Goal: Task Accomplishment & Management: Use online tool/utility

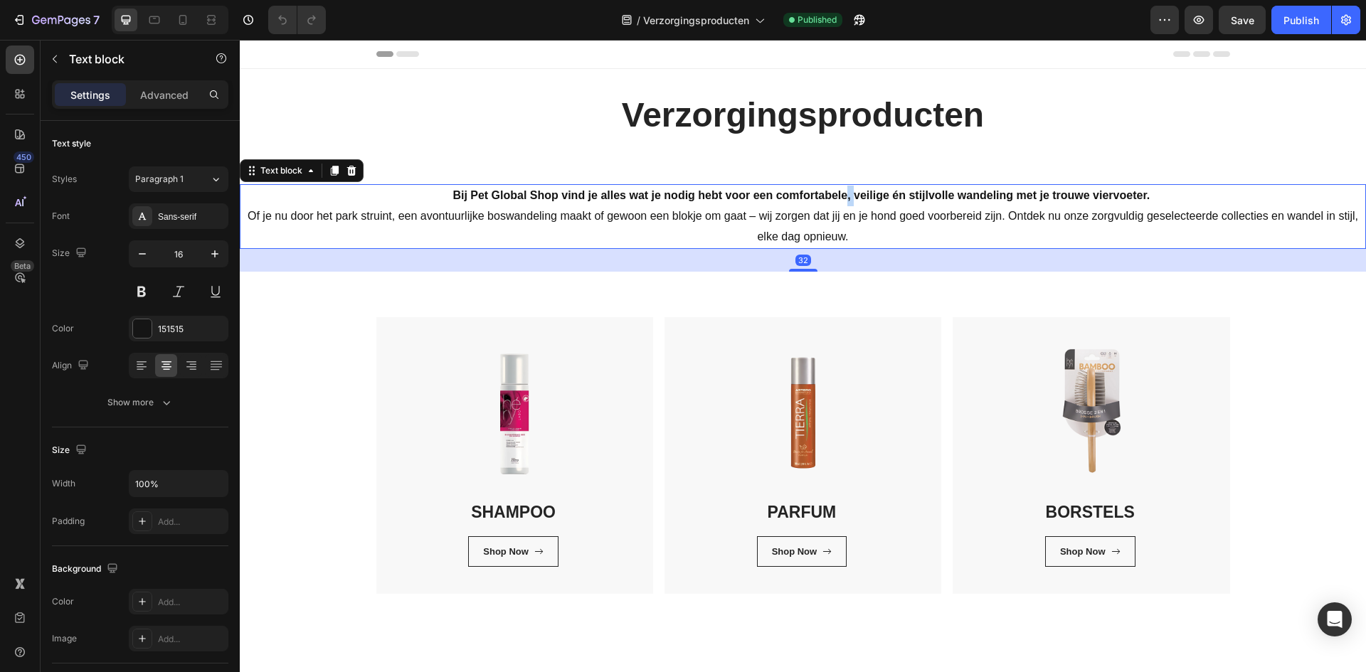
click at [843, 197] on strong "Bij Pet Global Shop vind je alles wat je nodig hebt voor een comfortabele, veil…" at bounding box center [801, 195] width 697 height 12
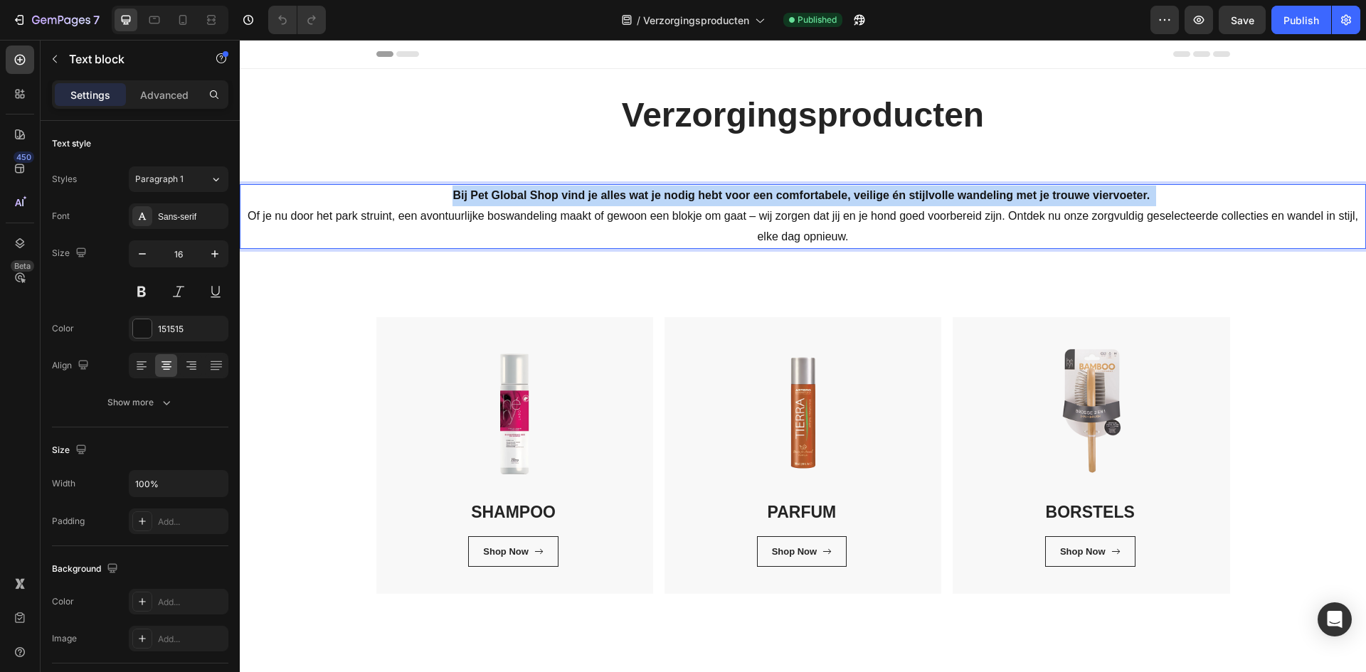
click at [843, 197] on strong "Bij Pet Global Shop vind je alles wat je nodig hebt voor een comfortabele, veil…" at bounding box center [801, 195] width 697 height 12
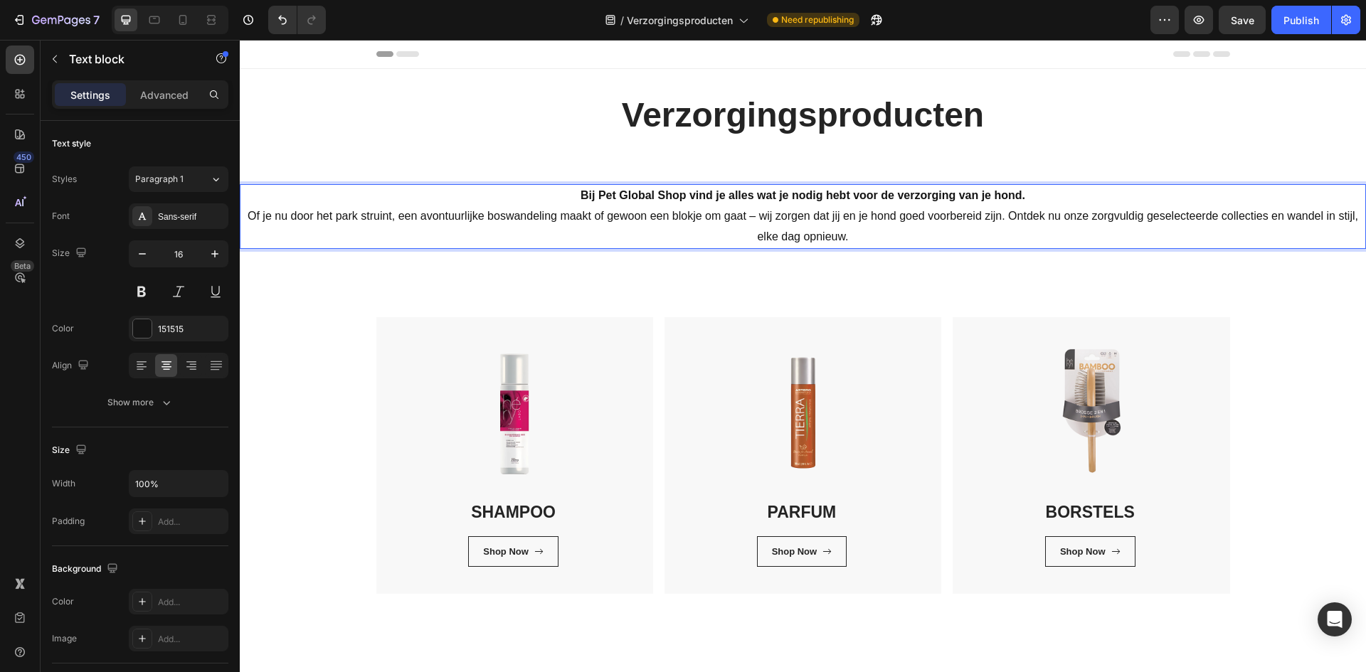
click at [859, 228] on p "Bij Pet Global Shop vind je alles wat je nodig hebt voor de verzorging van je h…" at bounding box center [802, 216] width 1123 height 61
click at [859, 233] on p "Bij Pet Global Shop vind je alles wat je nodig hebt voor de verzorging van je h…" at bounding box center [802, 216] width 1123 height 61
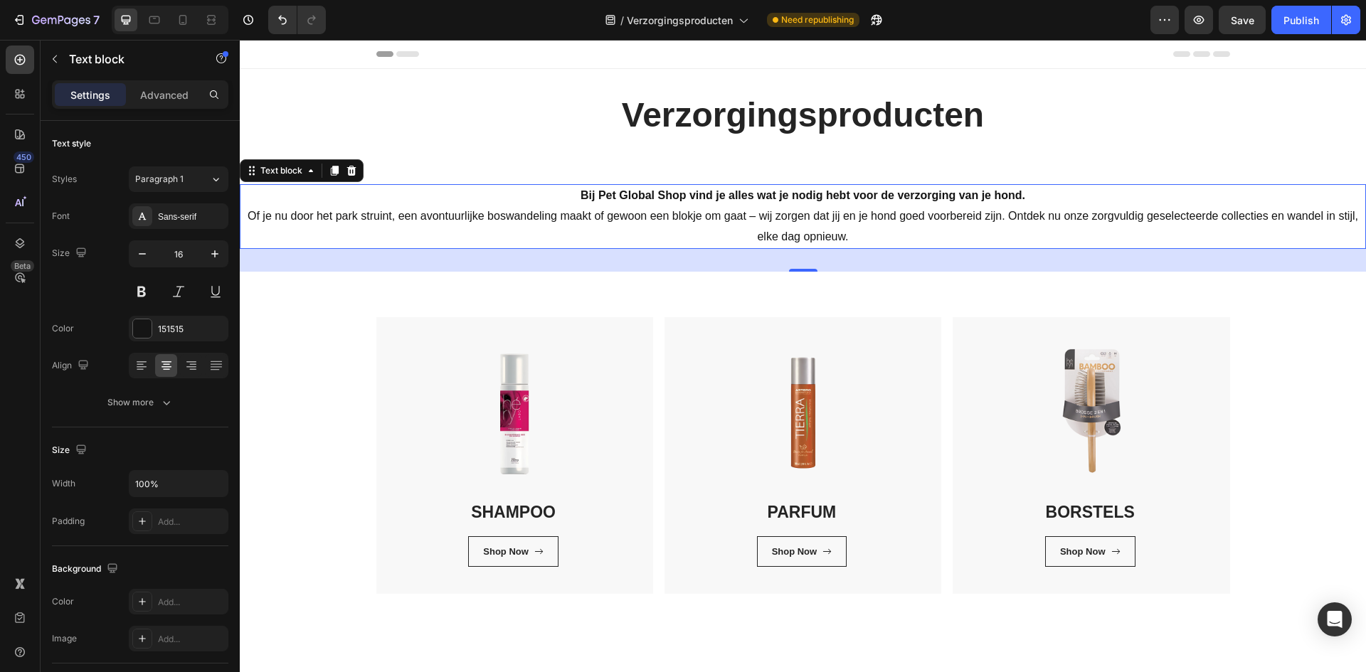
click at [866, 231] on p "Bij Pet Global Shop vind je alles wat je nodig hebt voor de verzorging van je h…" at bounding box center [802, 216] width 1123 height 61
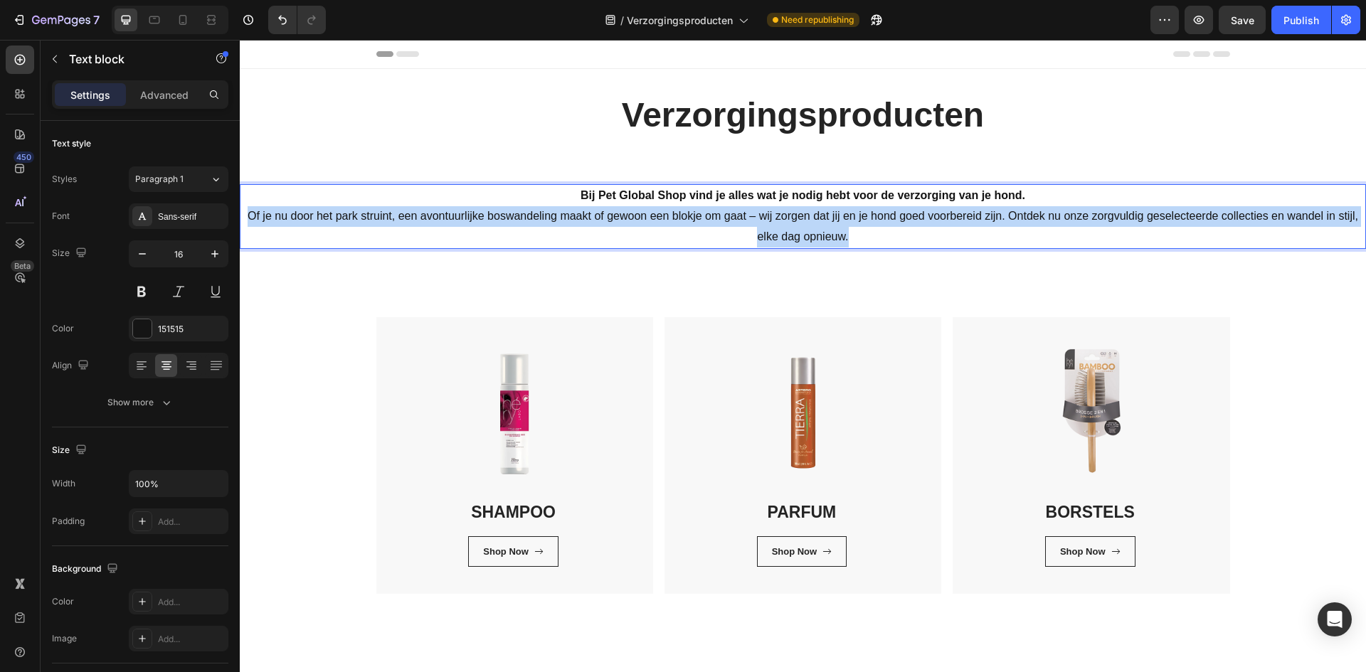
click at [866, 231] on p "Bij Pet Global Shop vind je alles wat je nodig hebt voor de verzorging van je h…" at bounding box center [802, 216] width 1123 height 61
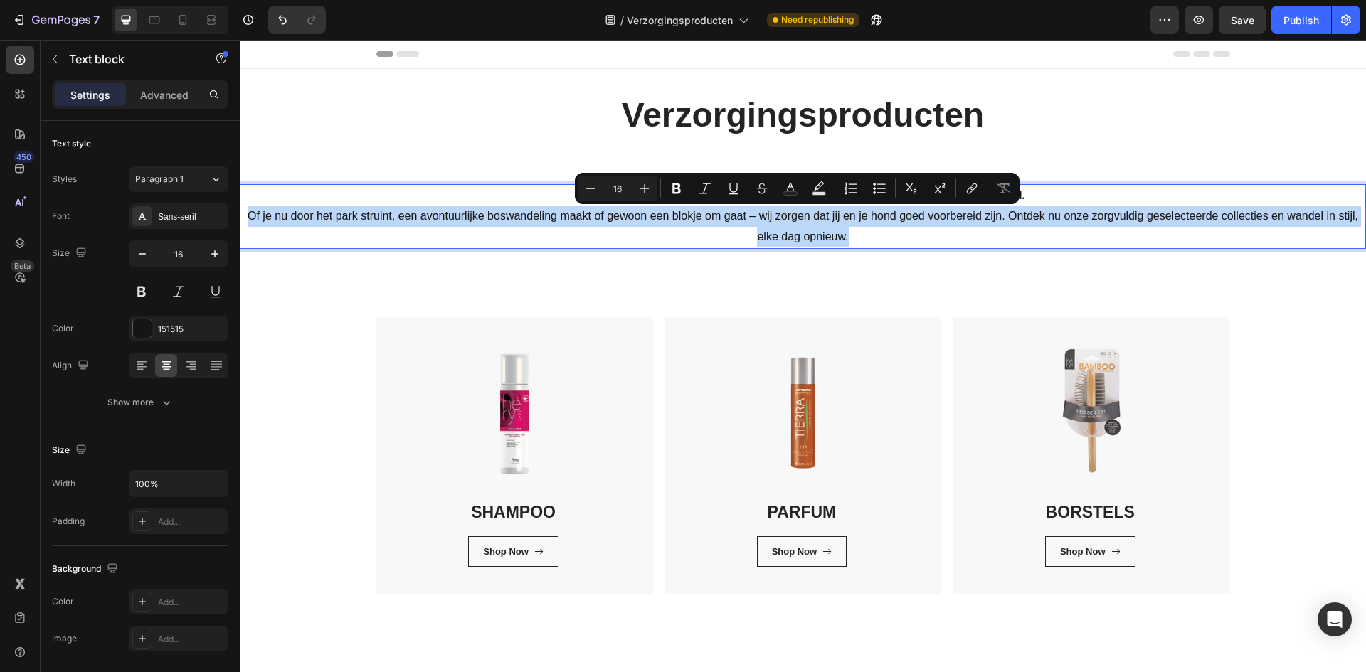
click at [623, 219] on p "Bij Pet Global Shop vind je alles wat je nodig hebt voor de verzorging van je h…" at bounding box center [802, 216] width 1123 height 61
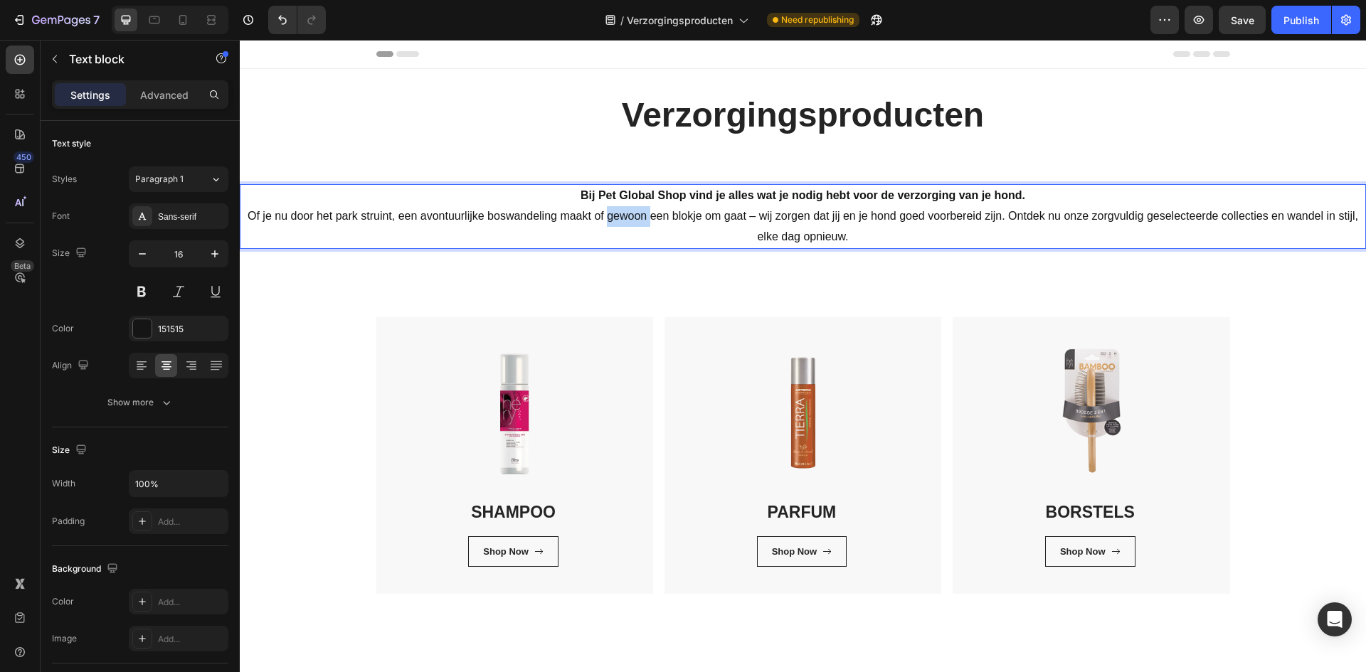
click at [623, 219] on p "Bij Pet Global Shop vind je alles wat je nodig hebt voor de verzorging van je h…" at bounding box center [802, 216] width 1123 height 61
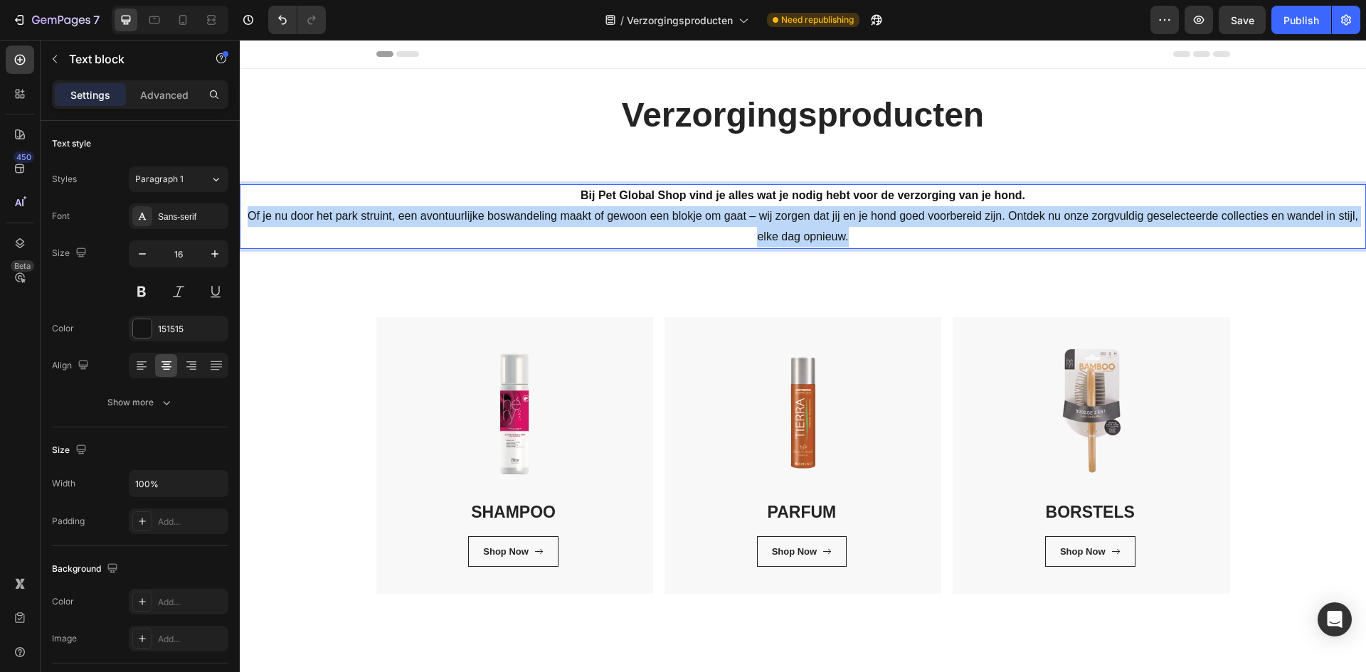
click at [623, 219] on p "Bij Pet Global Shop vind je alles wat je nodig hebt voor de verzorging van je h…" at bounding box center [802, 216] width 1123 height 61
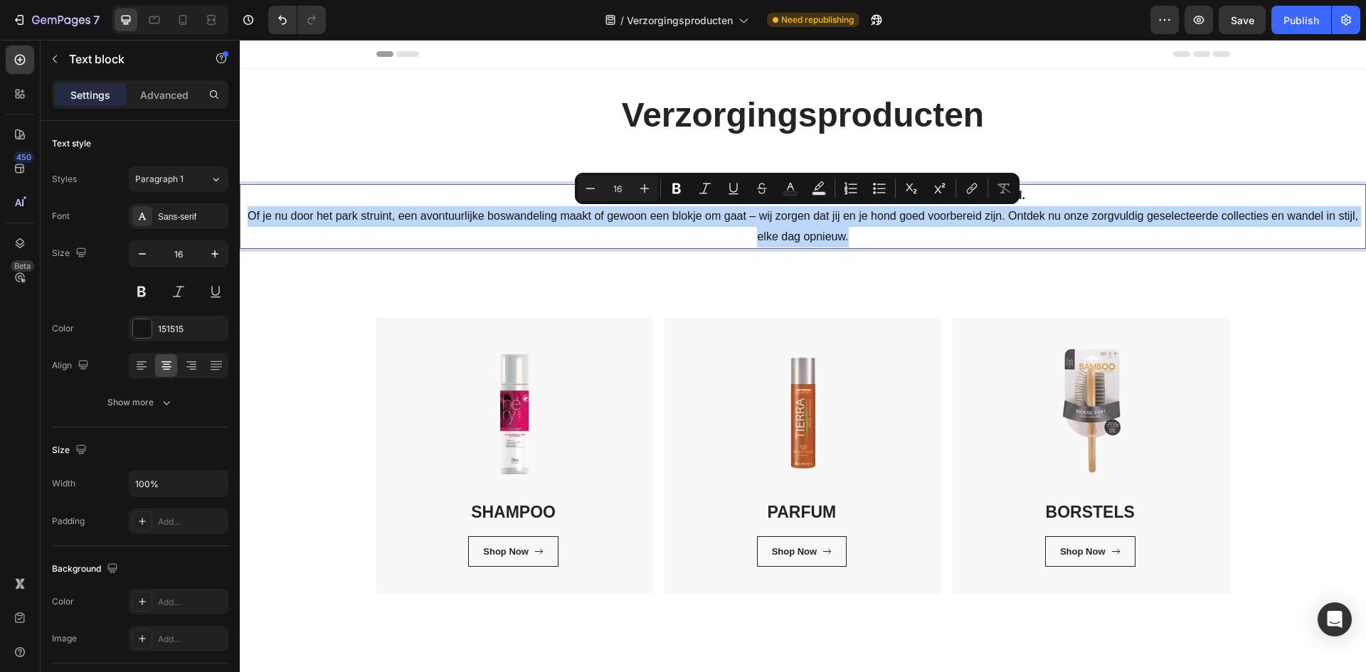
copy p "Of je nu door het park struint, een avontuurlijke boswandeling maakt of gewoon …"
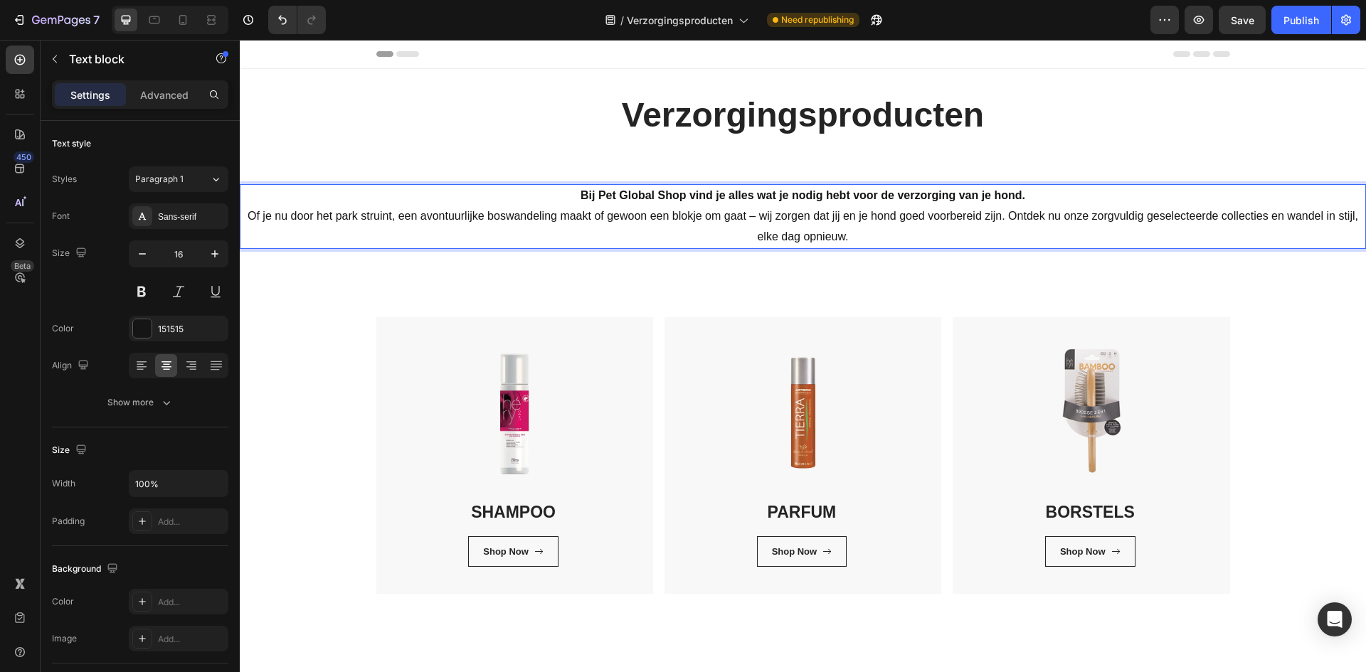
click at [539, 222] on p "Bij Pet Global Shop vind je alles wat je nodig hebt voor de verzorging van je h…" at bounding box center [802, 216] width 1123 height 61
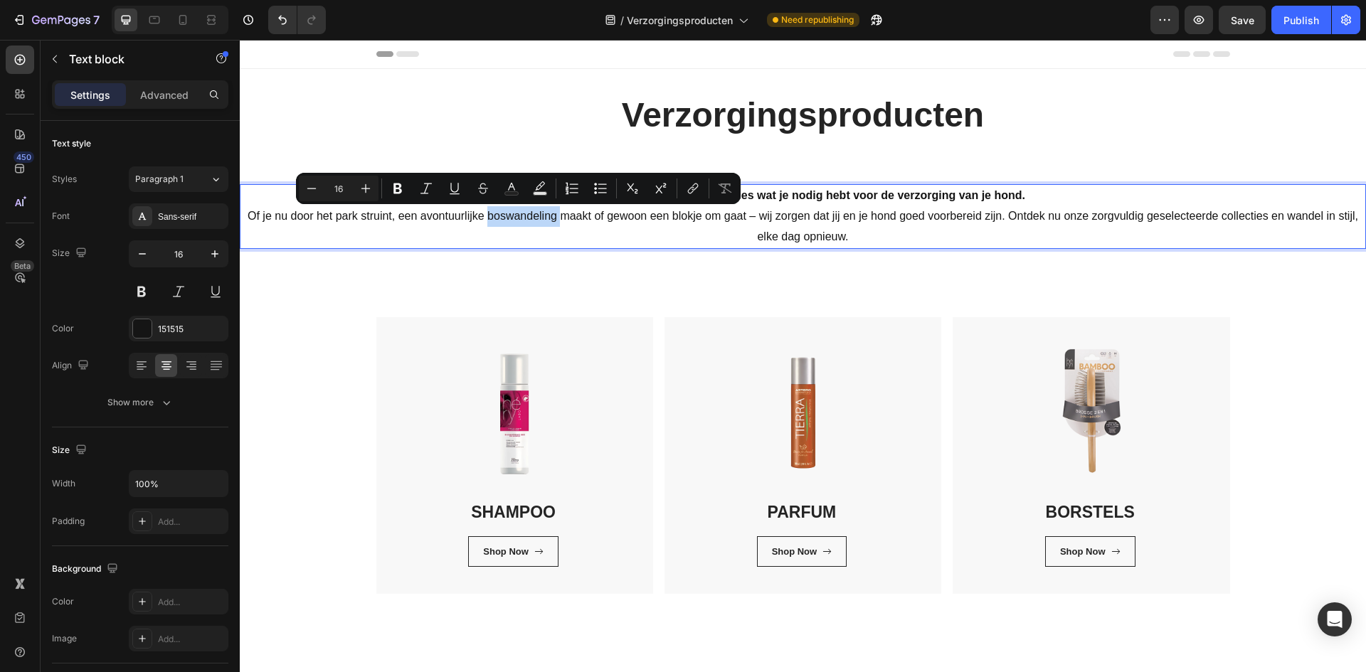
click at [539, 222] on p "Bij Pet Global Shop vind je alles wat je nodig hebt voor de verzorging van je h…" at bounding box center [802, 216] width 1123 height 61
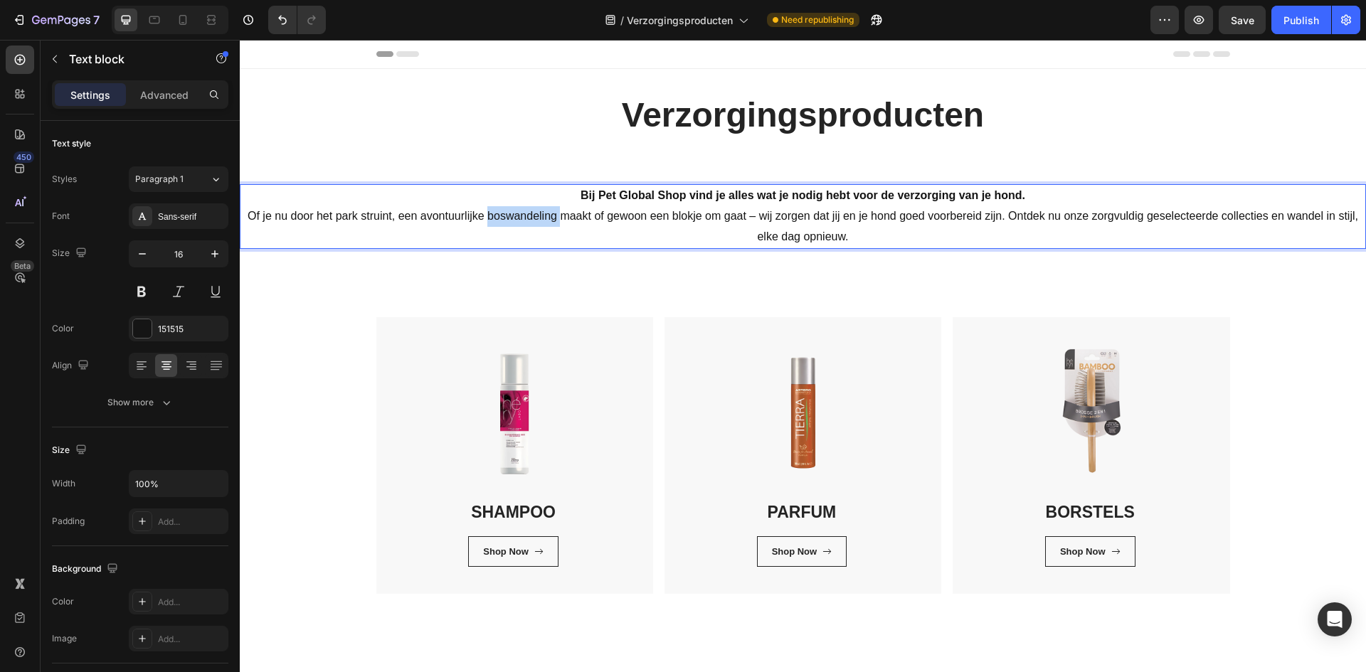
click at [539, 222] on p "Bij Pet Global Shop vind je alles wat je nodig hebt voor de verzorging van je h…" at bounding box center [802, 216] width 1123 height 61
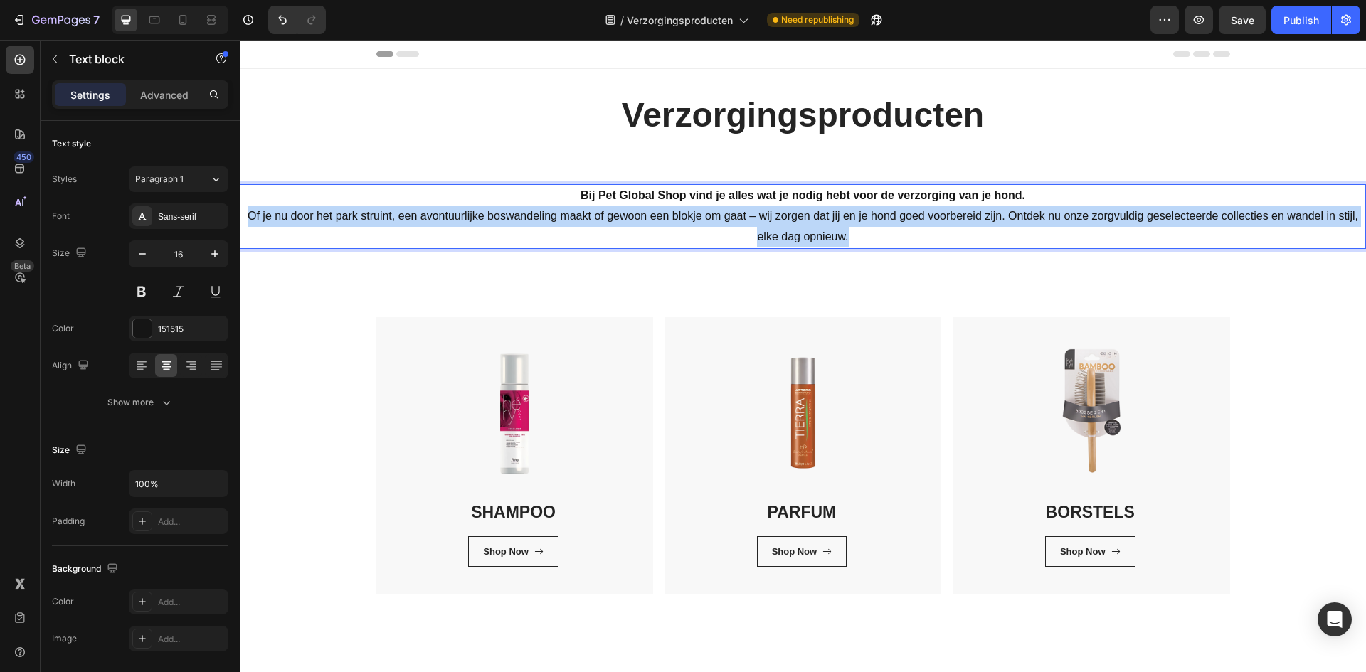
click at [539, 222] on p "Bij Pet Global Shop vind je alles wat je nodig hebt voor de verzorging van je h…" at bounding box center [802, 216] width 1123 height 61
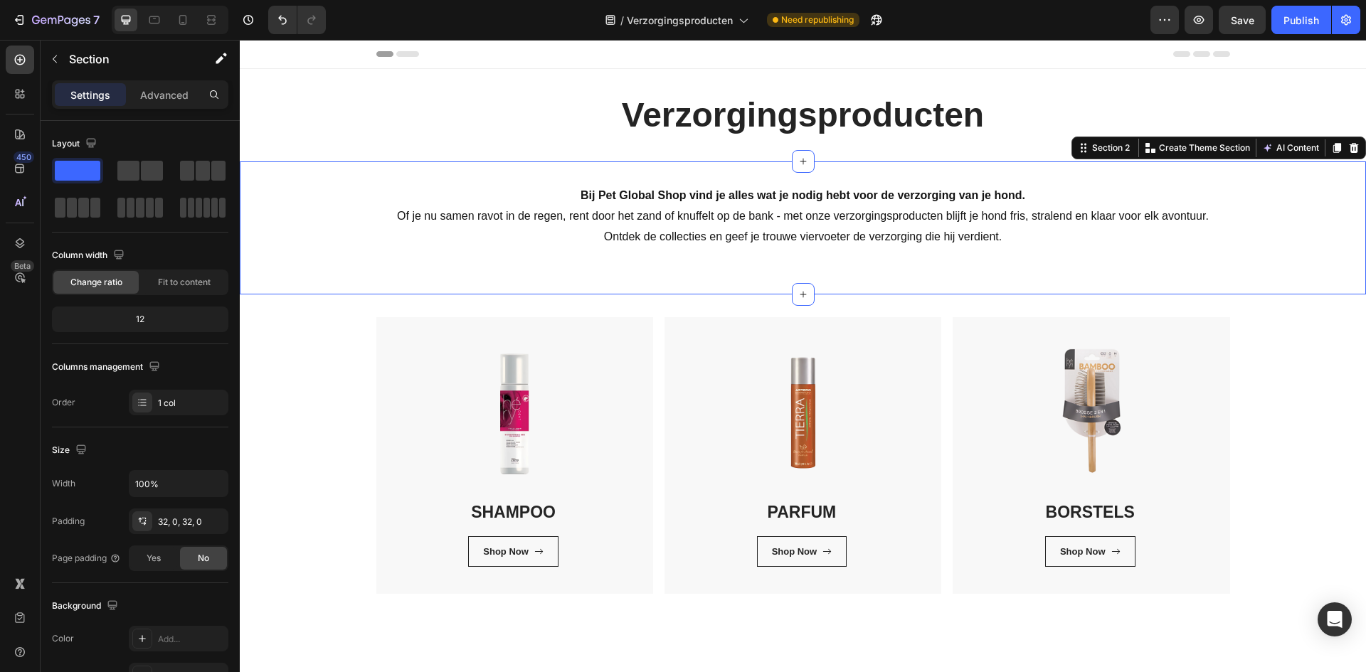
click at [337, 274] on div "Bij Pet Global Shop vind je alles wat je nodig hebt voor de verzorging van je h…" at bounding box center [803, 228] width 1126 height 132
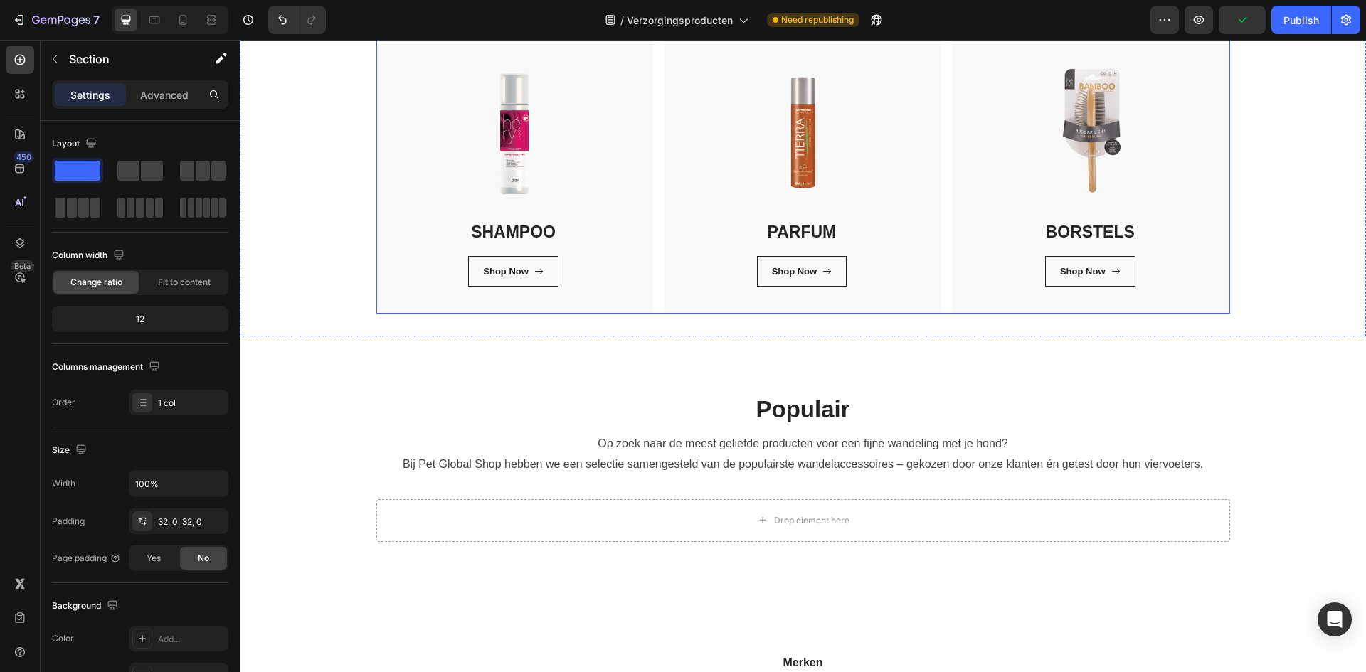
scroll to position [285, 0]
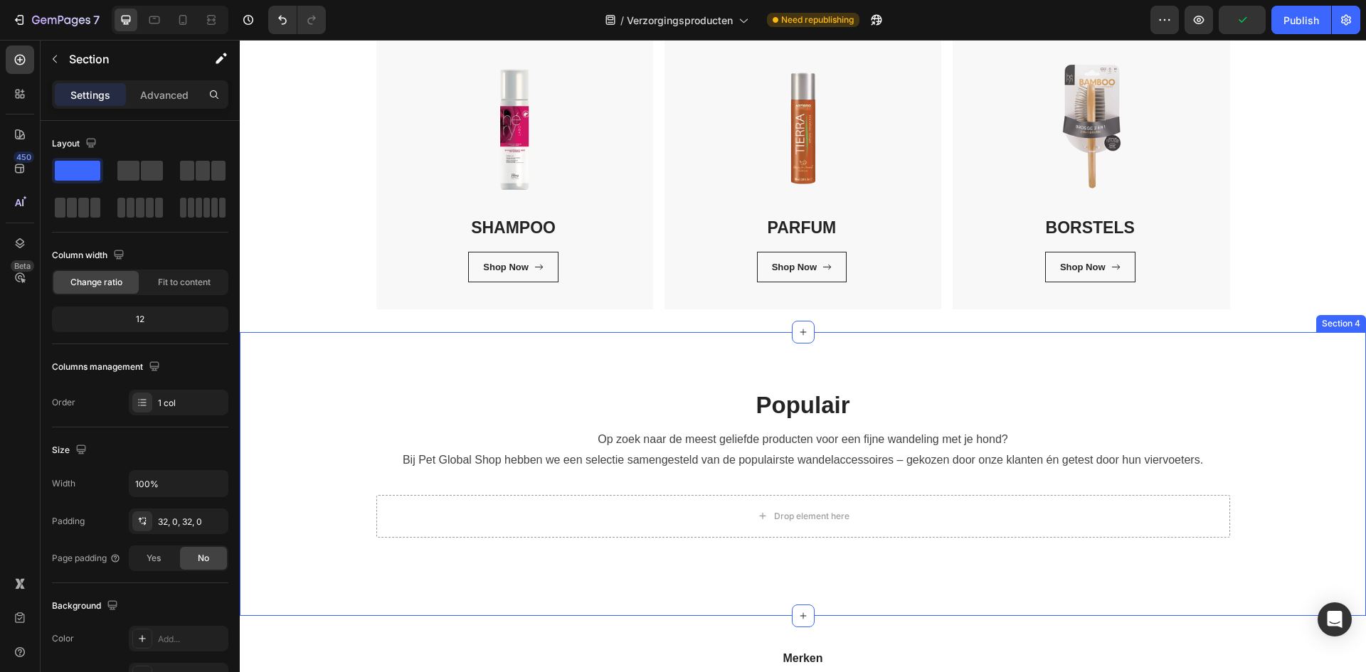
click at [951, 369] on div "Populair Heading Op zoek naar de meest geliefde producten voor een fijne wandel…" at bounding box center [803, 474] width 1126 height 284
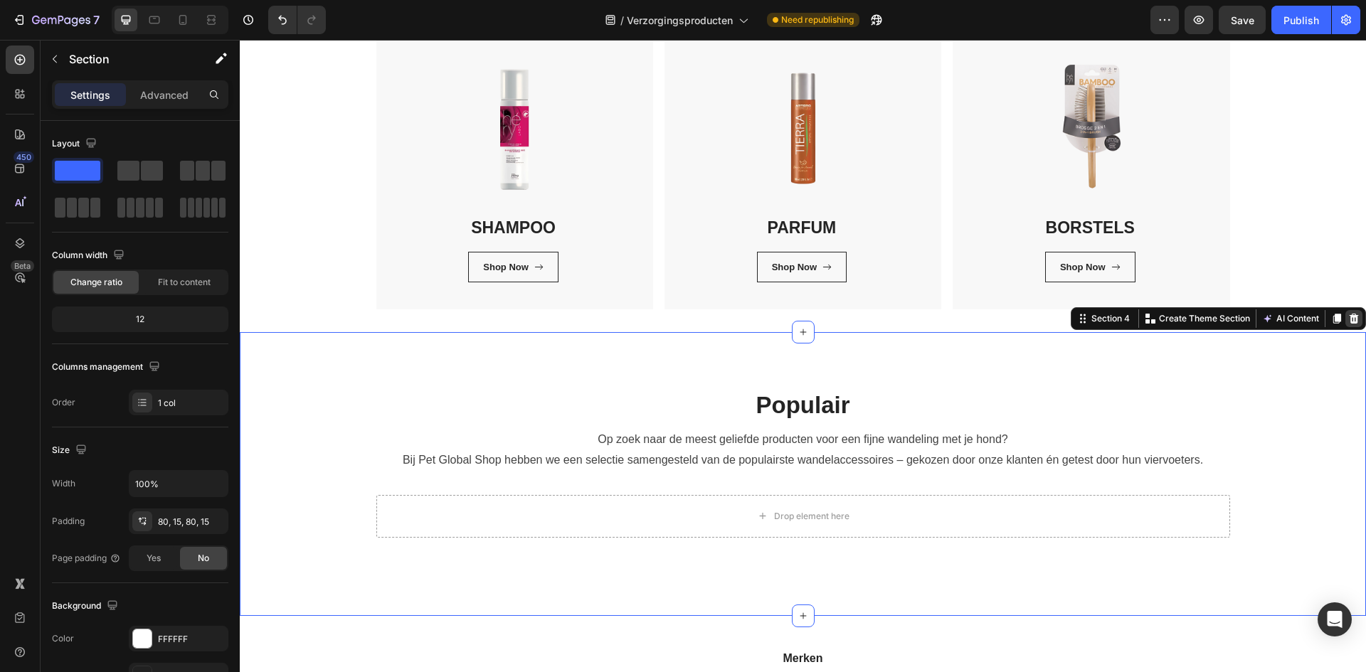
click at [1345, 325] on div at bounding box center [1353, 318] width 17 height 17
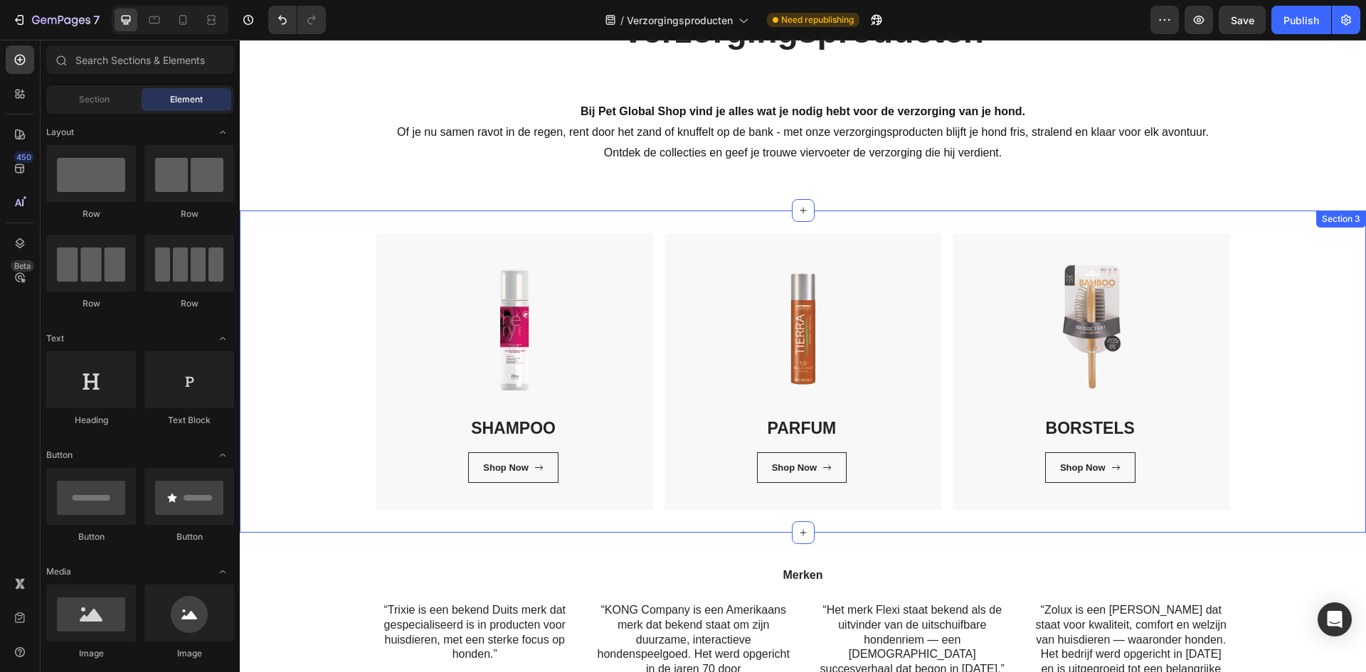
scroll to position [62, 0]
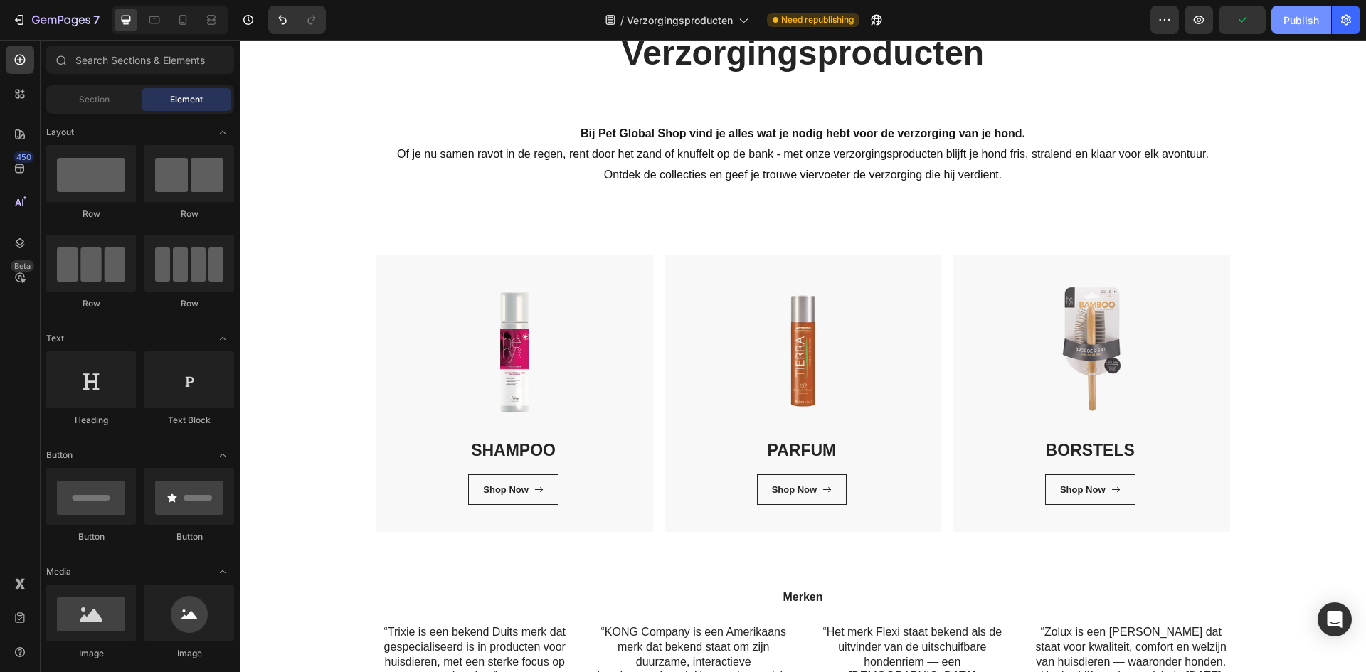
click at [1309, 15] on div "Publish" at bounding box center [1302, 20] width 36 height 15
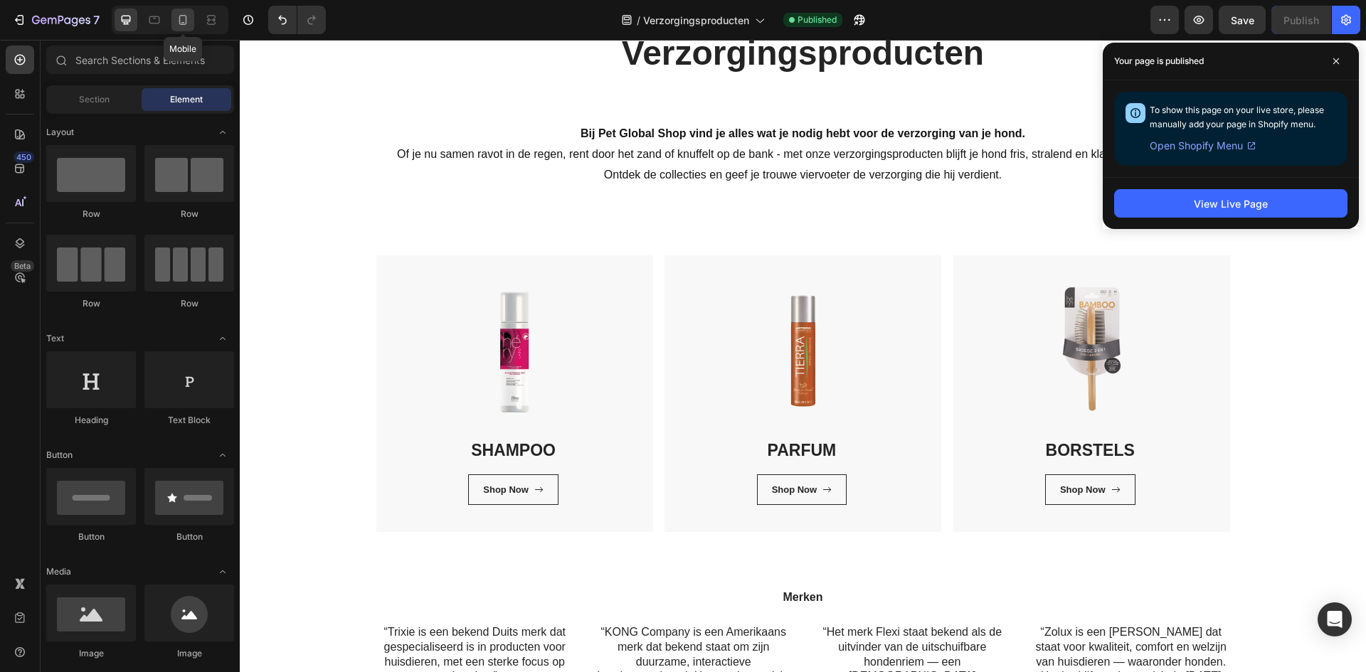
click at [185, 18] on icon at bounding box center [183, 20] width 14 height 14
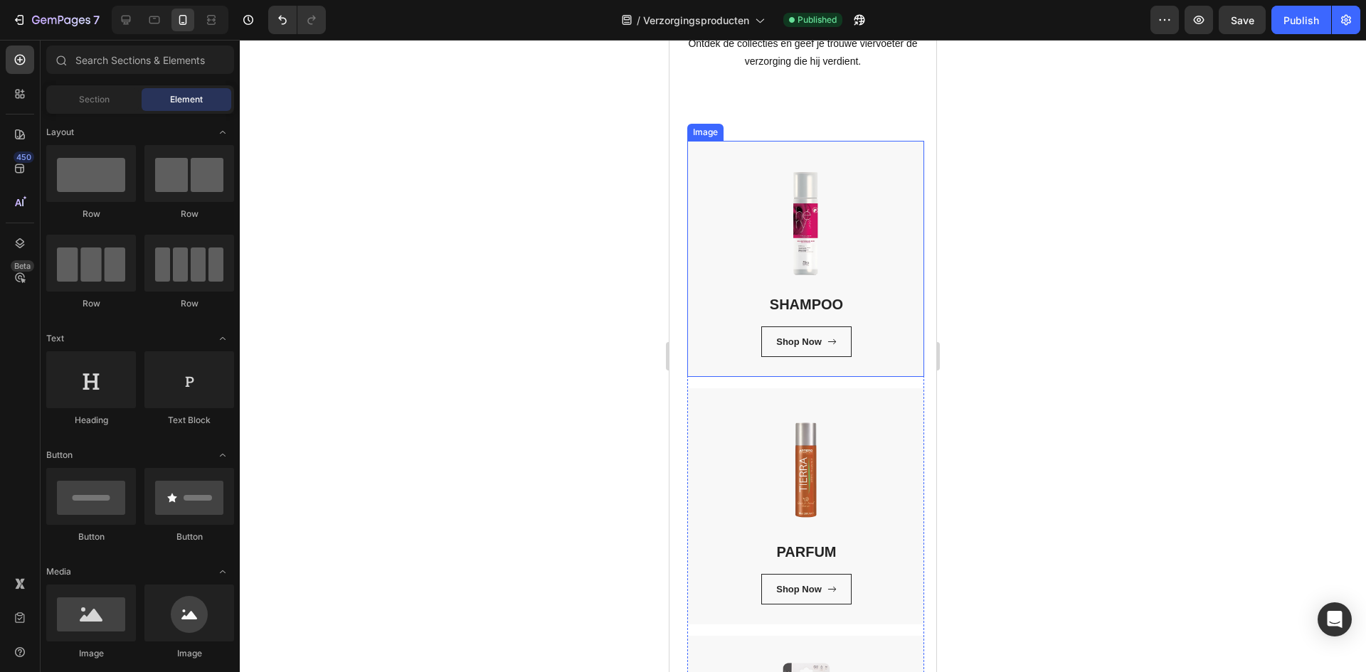
scroll to position [275, 0]
click at [819, 342] on div "Shop Now" at bounding box center [806, 341] width 60 height 14
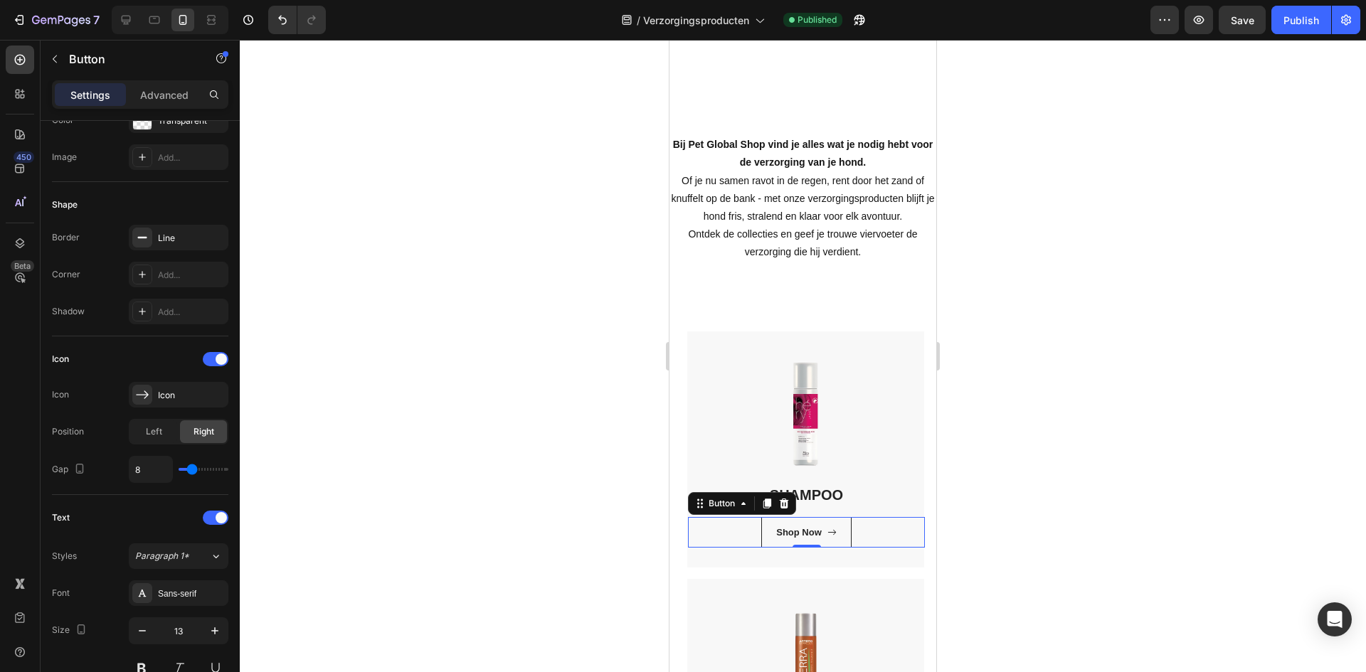
scroll to position [0, 0]
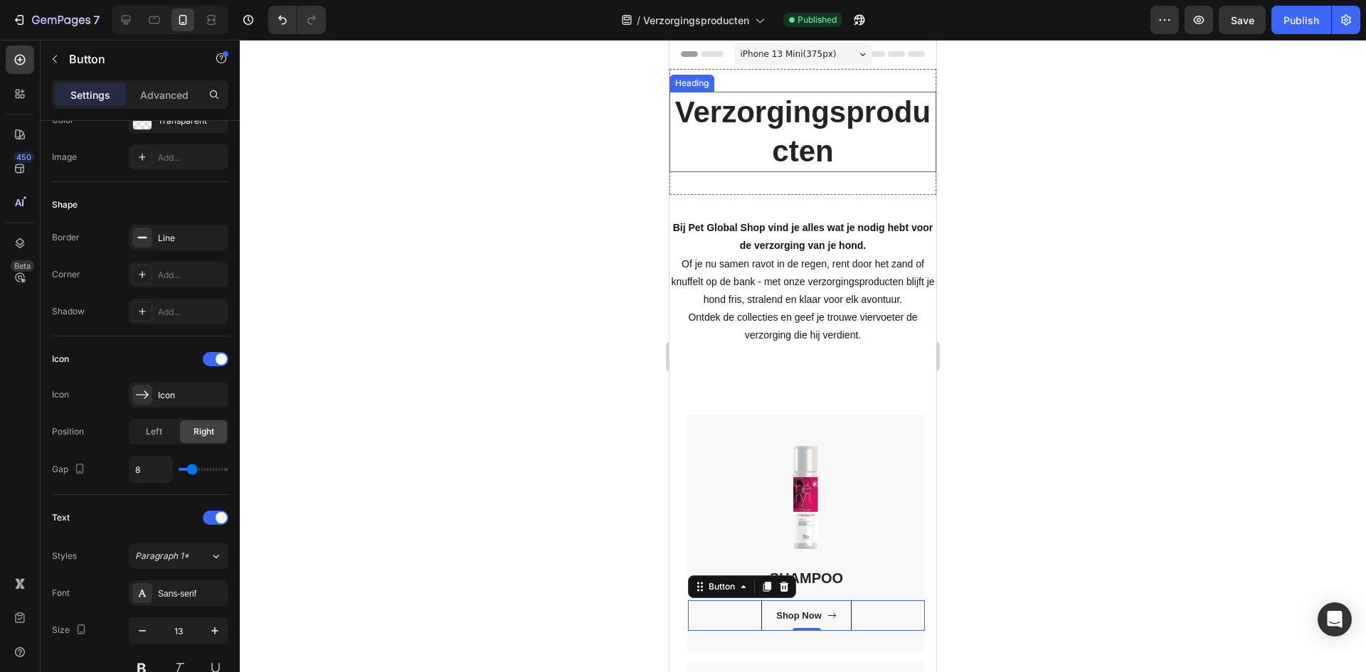
click at [861, 131] on h2 "Verzorgingsproducten" at bounding box center [803, 132] width 267 height 80
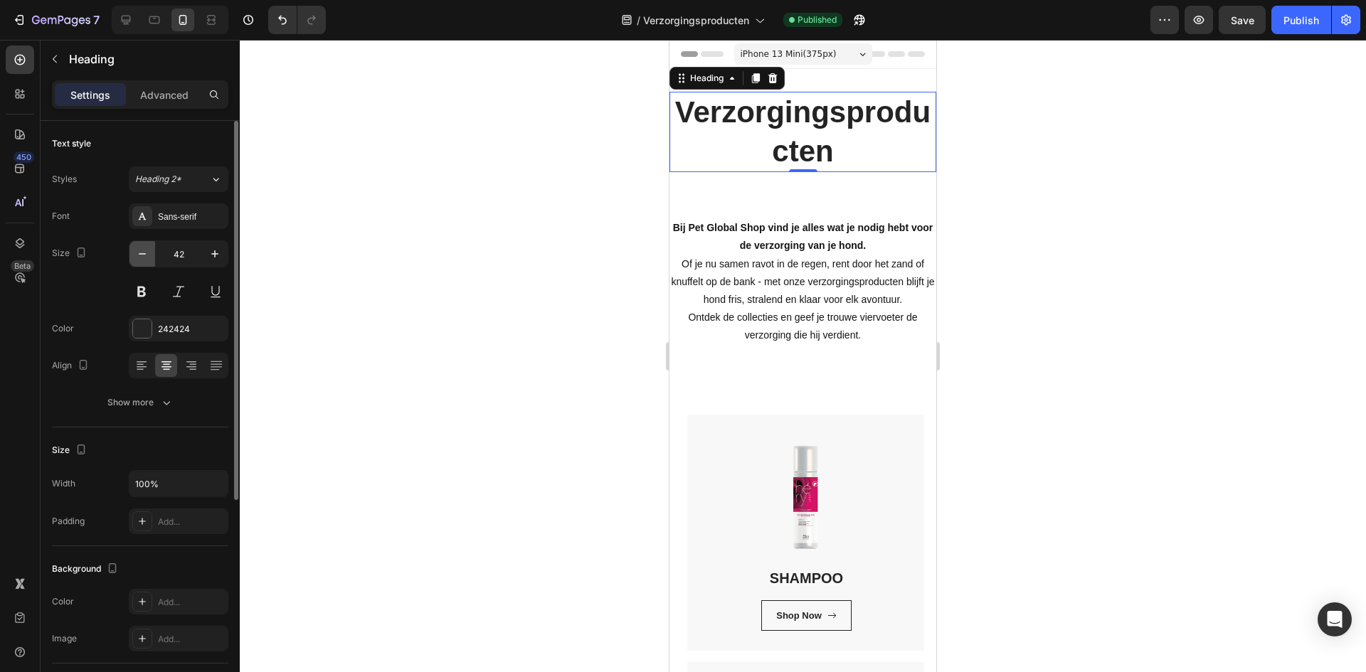
click at [141, 246] on button "button" at bounding box center [142, 254] width 26 height 26
click at [142, 248] on icon "button" at bounding box center [142, 254] width 14 height 14
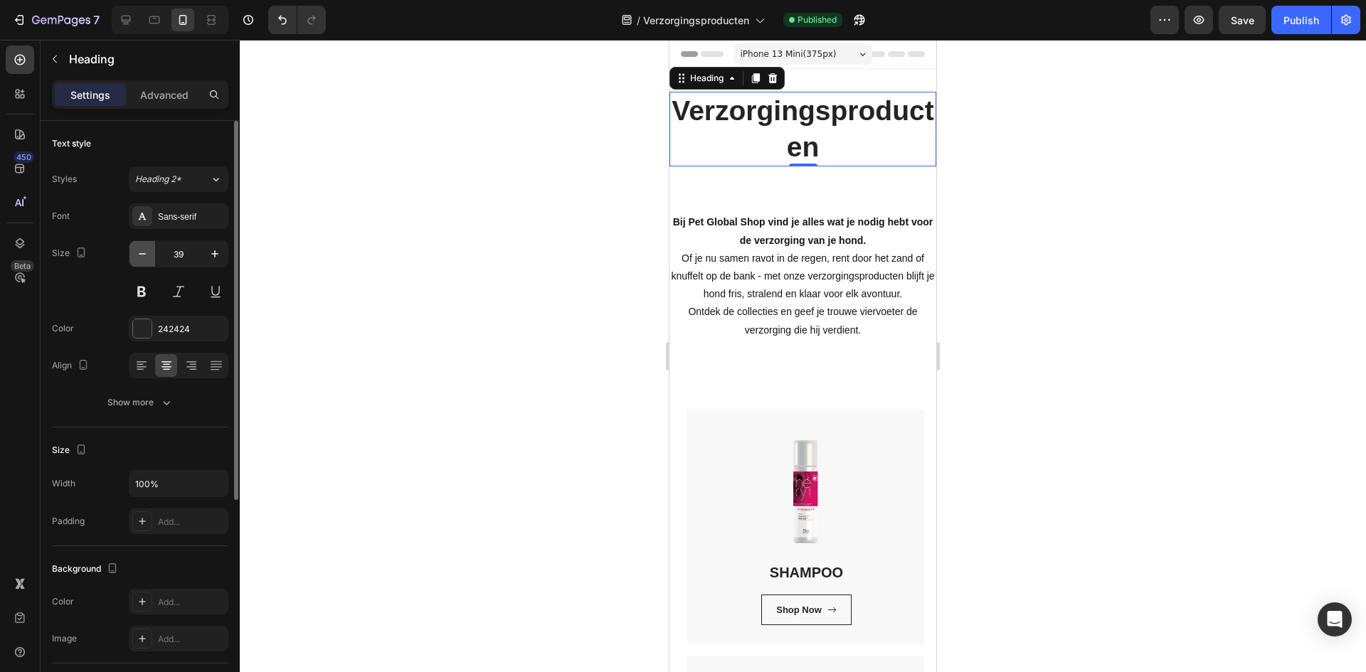
click at [142, 248] on icon "button" at bounding box center [142, 254] width 14 height 14
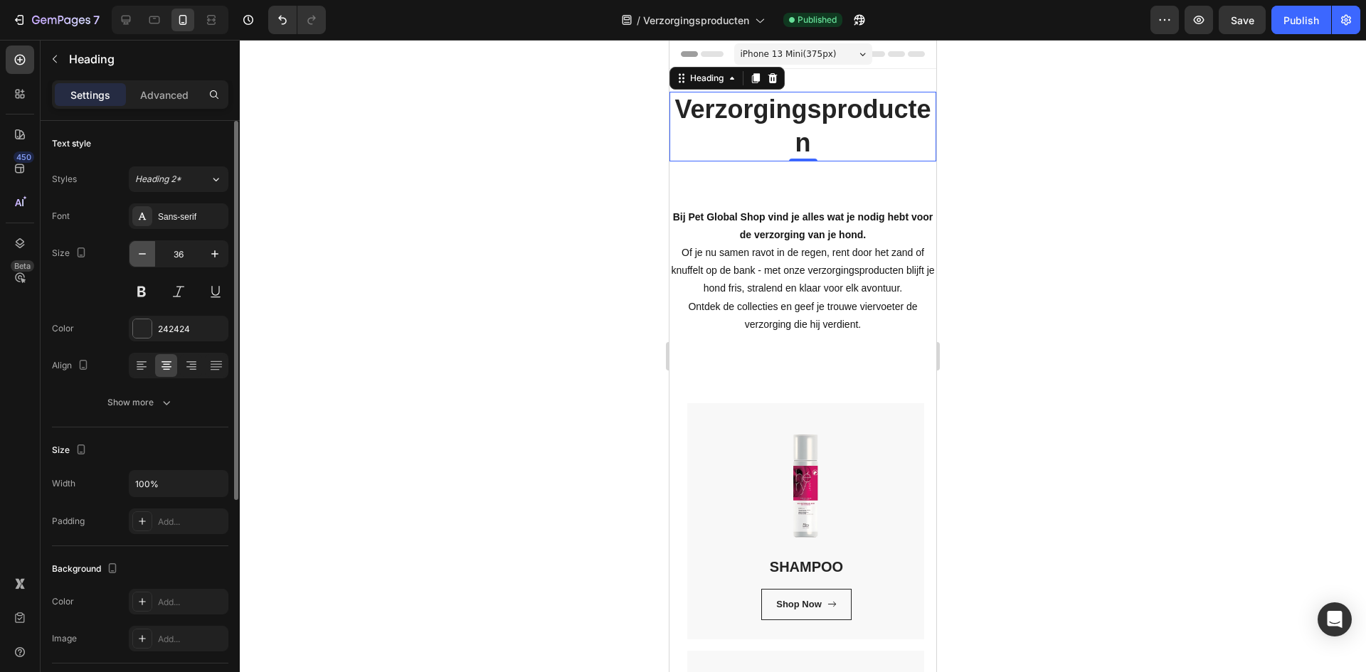
click at [142, 248] on icon "button" at bounding box center [142, 254] width 14 height 14
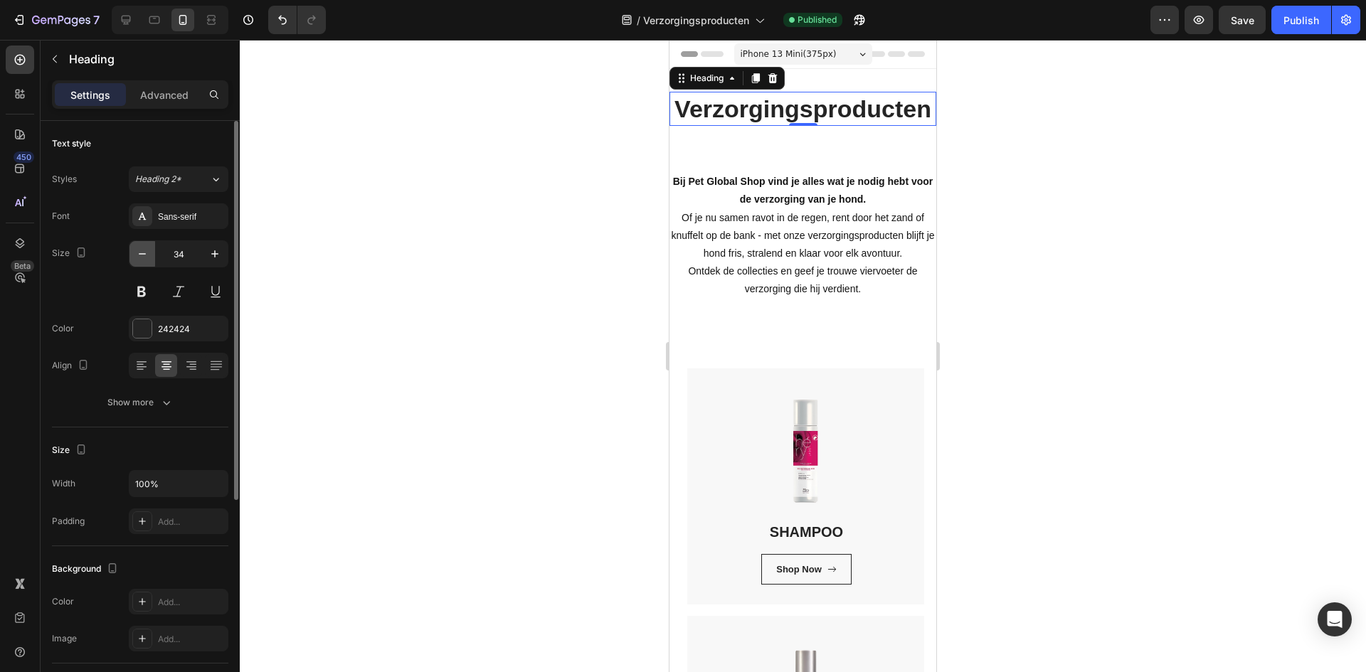
click at [142, 248] on icon "button" at bounding box center [142, 254] width 14 height 14
click at [131, 21] on icon at bounding box center [126, 20] width 14 height 14
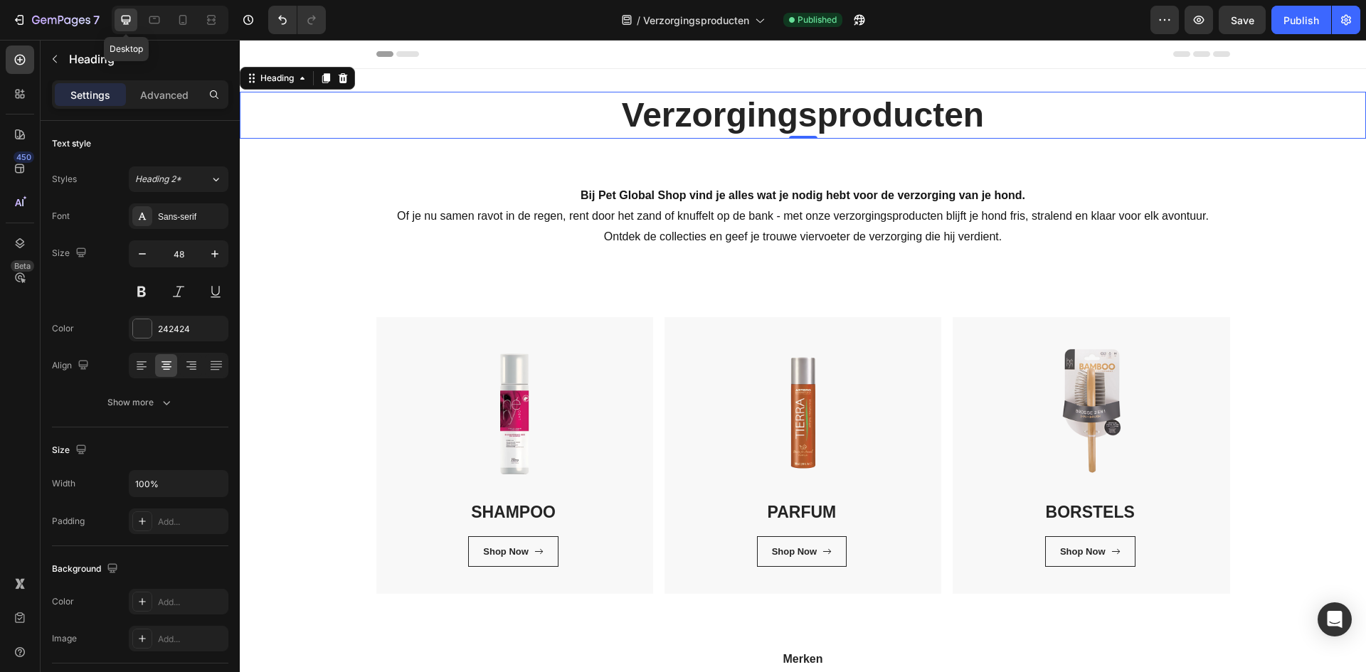
scroll to position [2, 0]
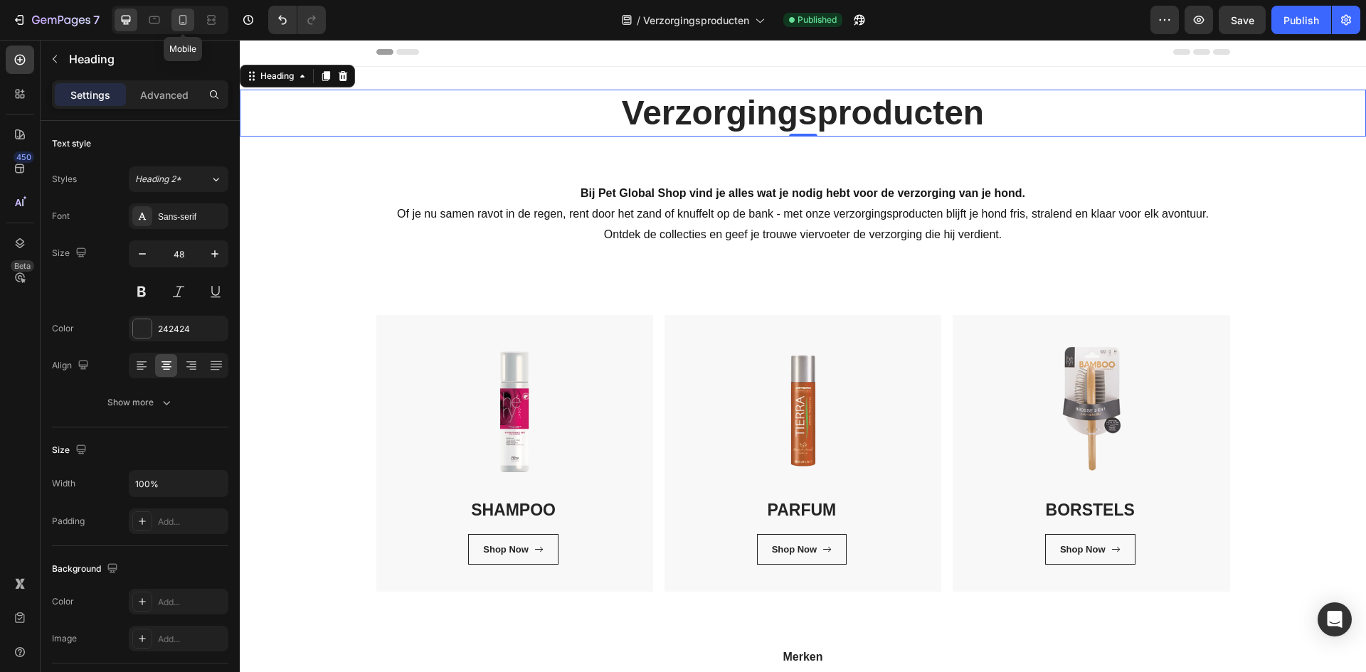
click at [182, 21] on icon at bounding box center [183, 20] width 14 height 14
type input "33"
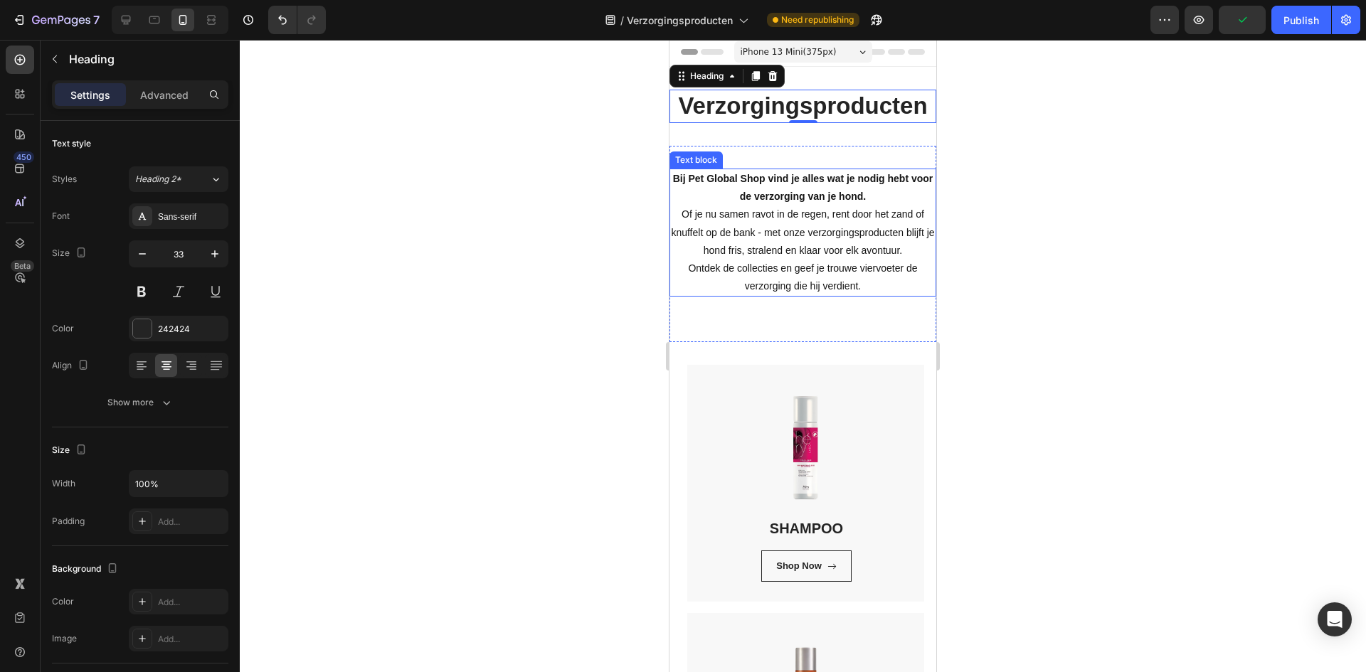
click at [861, 225] on p "Bij Pet Global Shop vind je alles wat je nodig hebt voor de verzorging van je h…" at bounding box center [803, 232] width 264 height 125
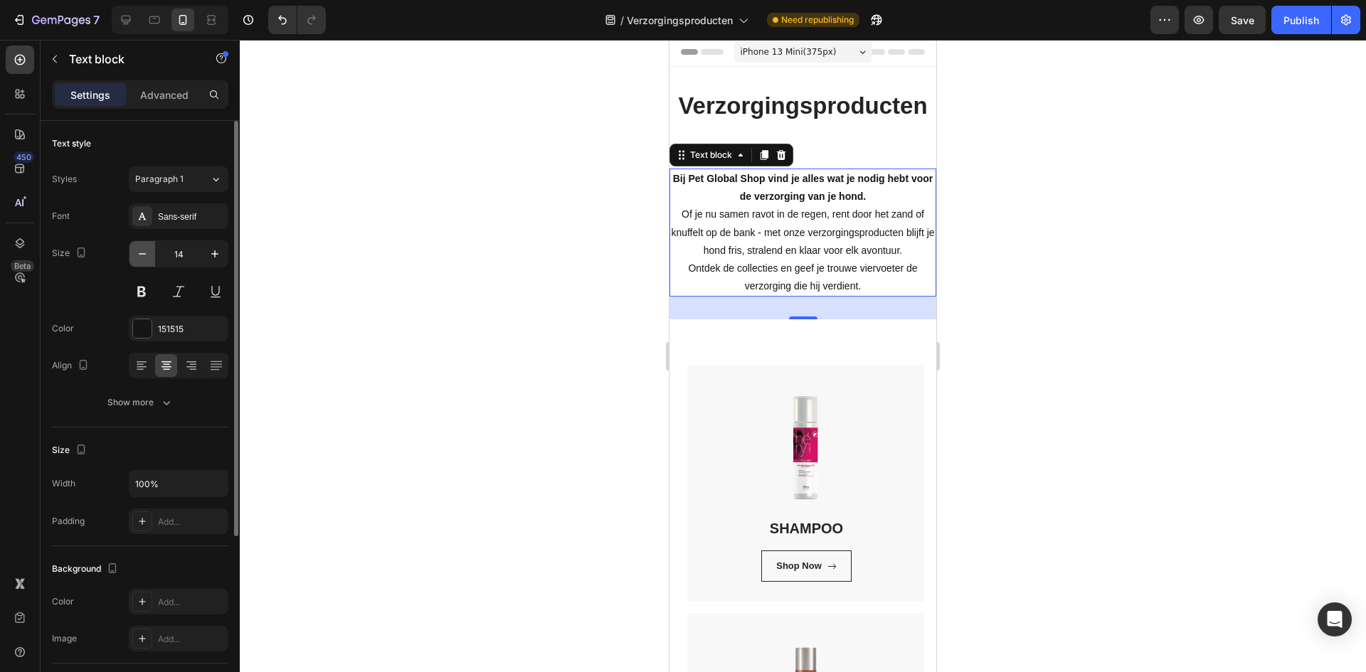
click at [144, 256] on icon "button" at bounding box center [142, 254] width 14 height 14
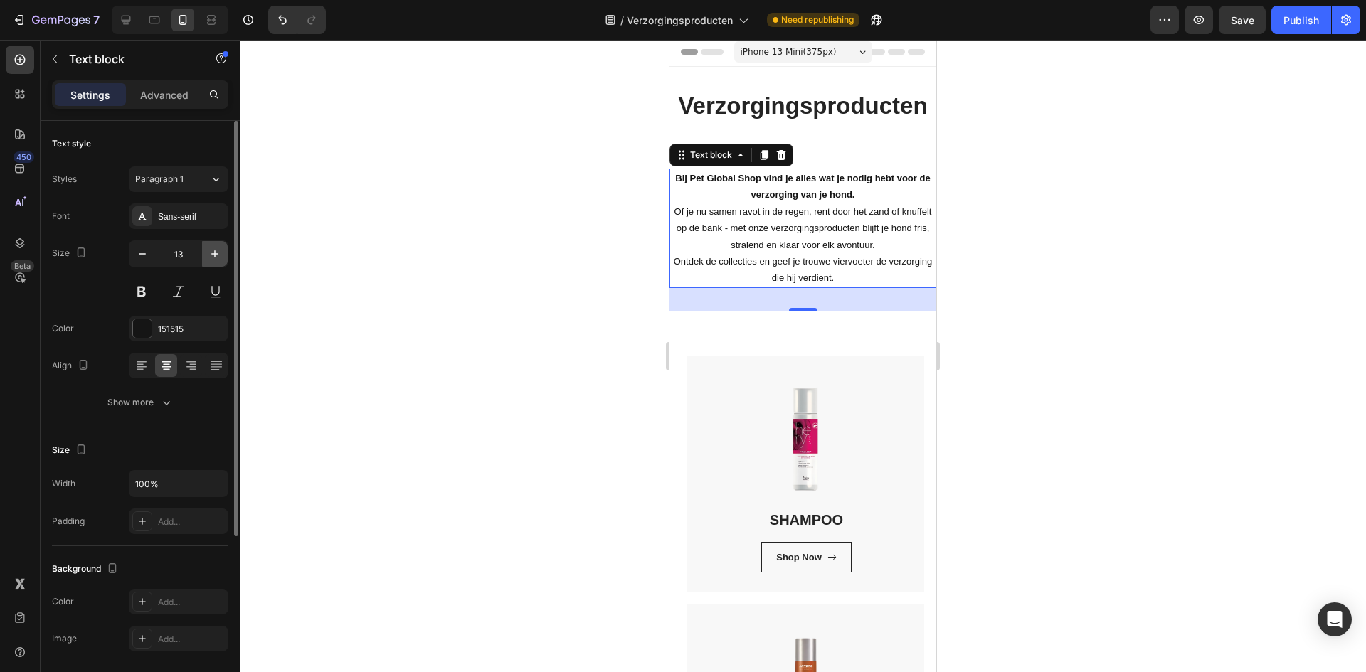
click at [214, 256] on icon "button" at bounding box center [215, 254] width 14 height 14
type input "14"
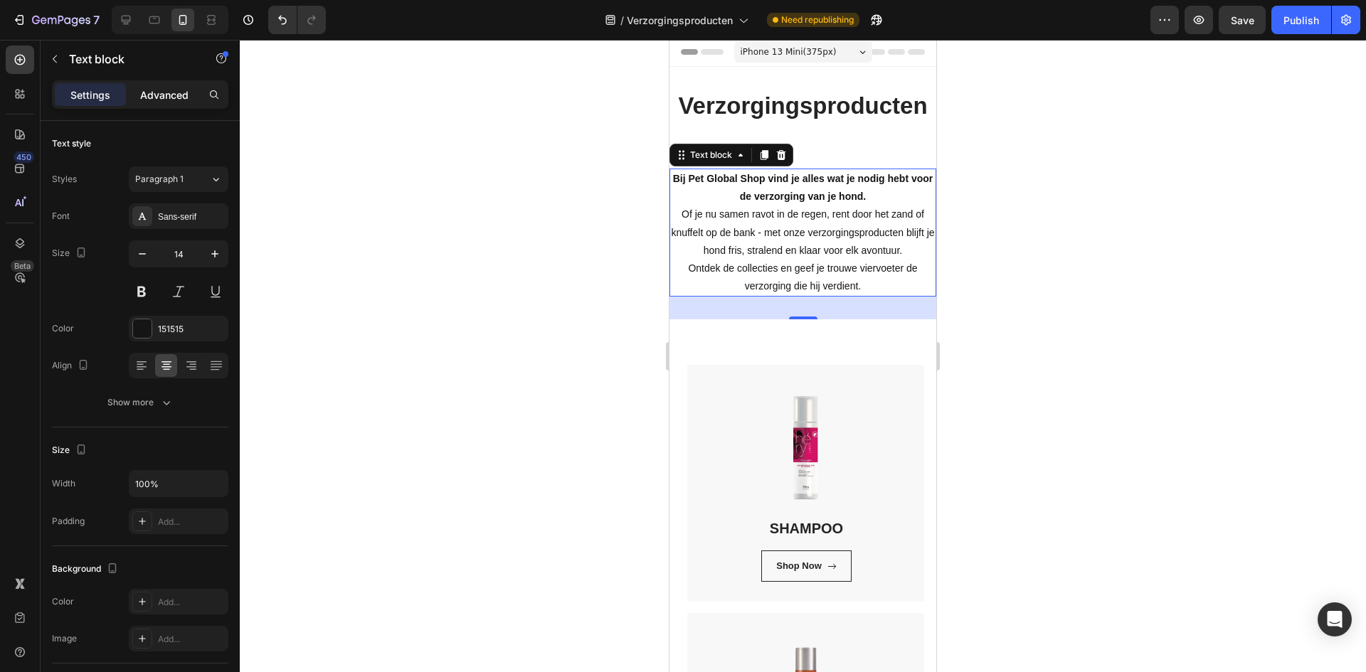
click at [164, 92] on p "Advanced" at bounding box center [164, 95] width 48 height 15
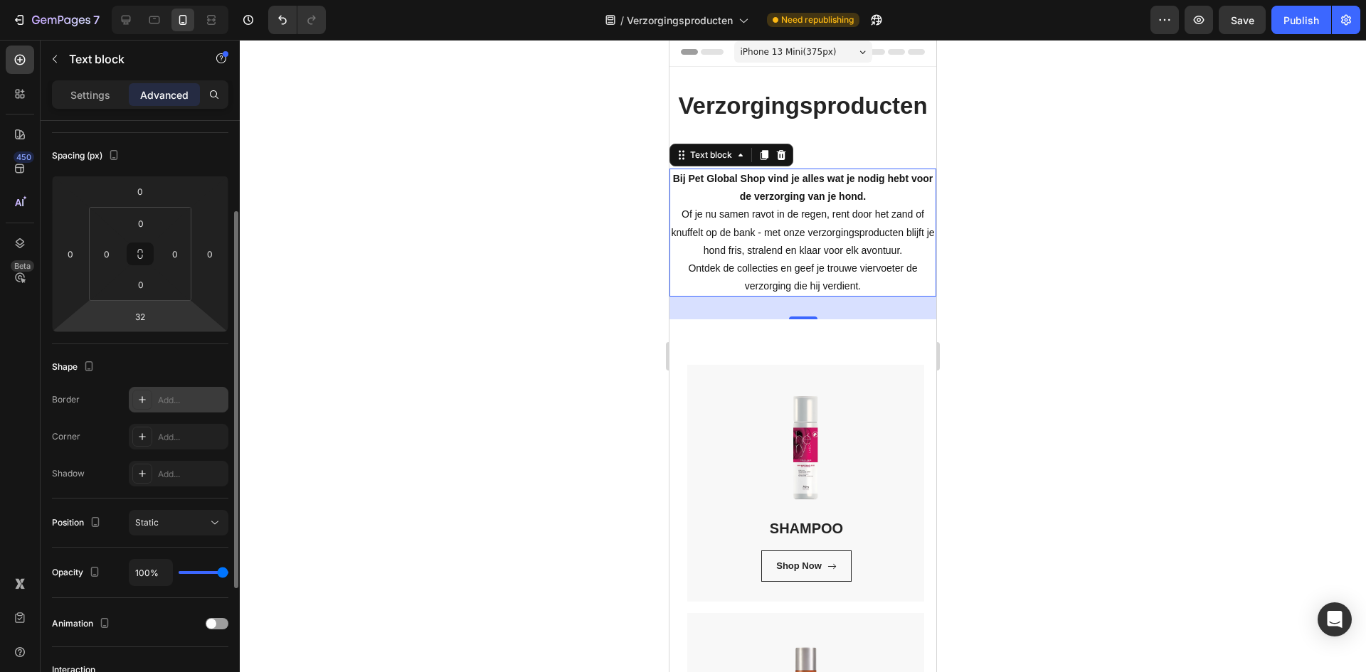
scroll to position [213, 0]
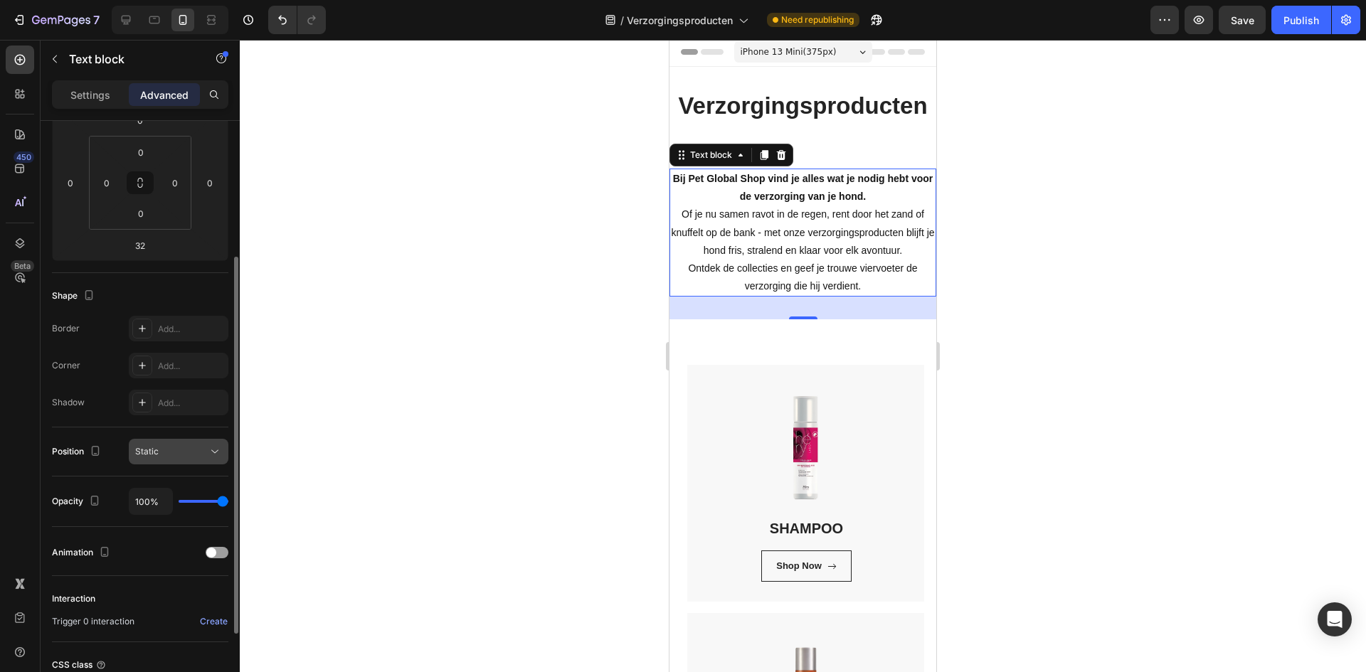
click at [201, 443] on button "Static" at bounding box center [179, 452] width 100 height 26
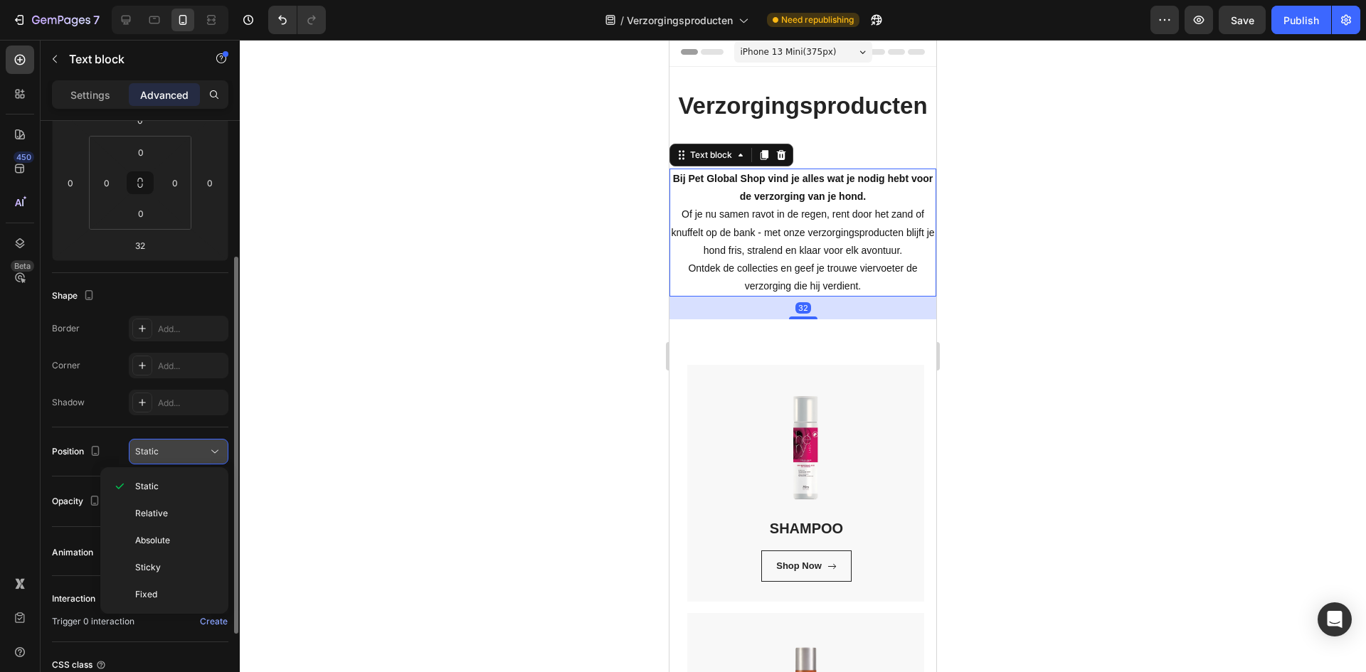
click at [201, 443] on button "Static" at bounding box center [179, 452] width 100 height 26
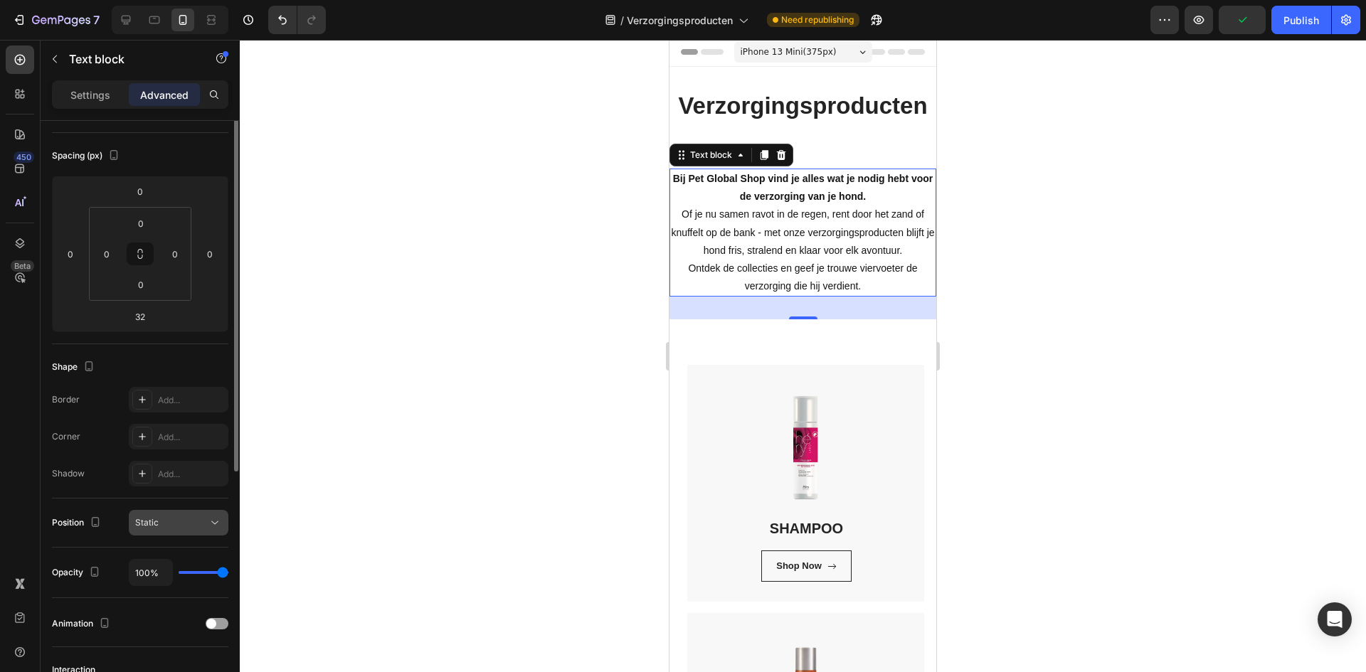
scroll to position [0, 0]
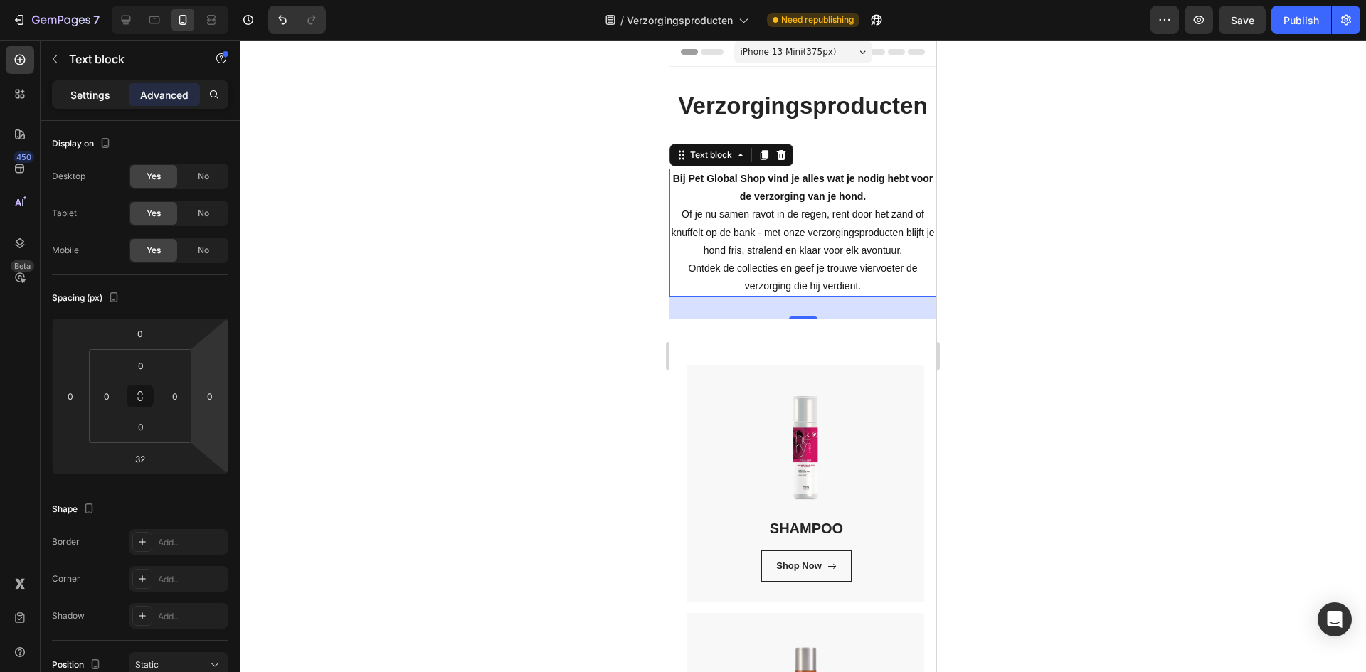
click at [106, 96] on p "Settings" at bounding box center [90, 95] width 40 height 15
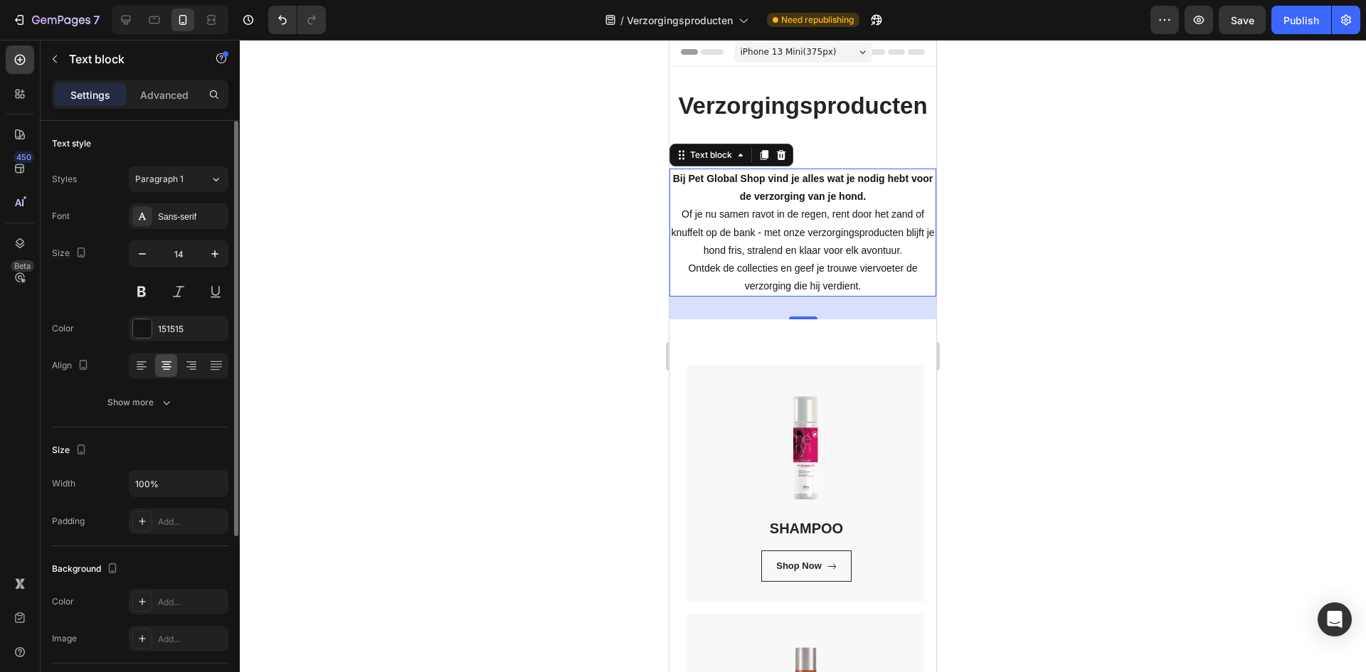
scroll to position [142, 0]
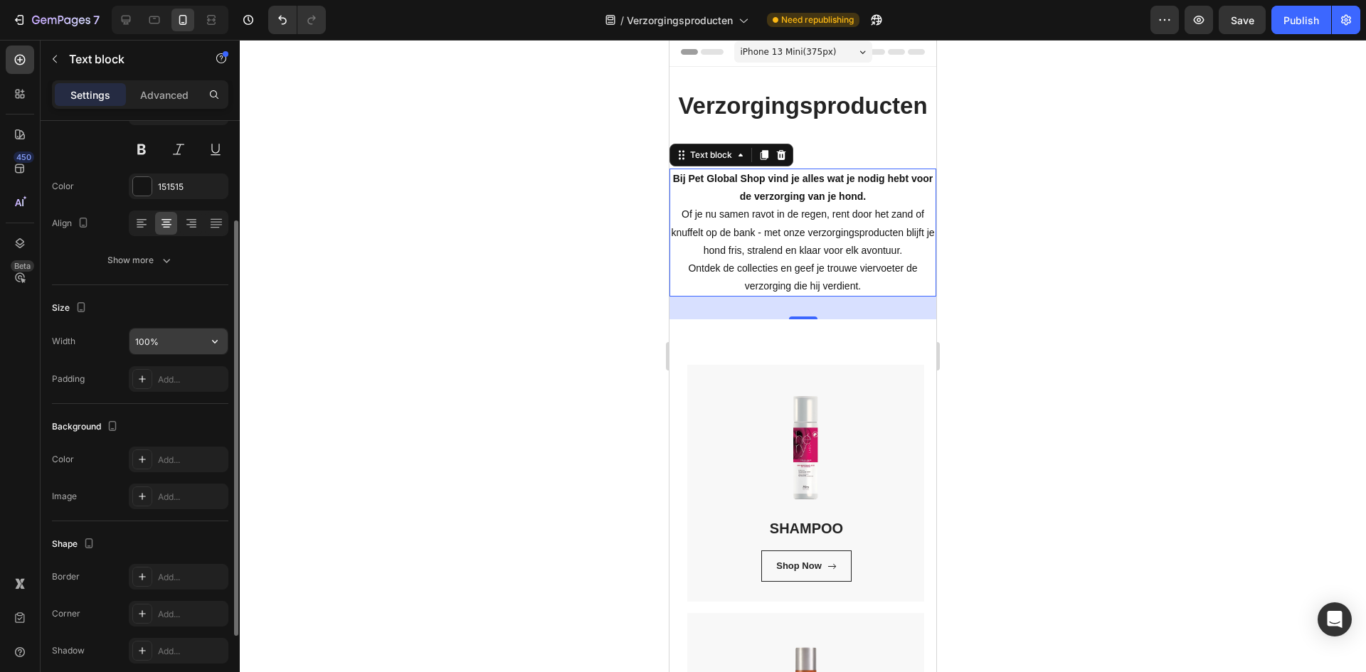
click at [180, 346] on input "100%" at bounding box center [178, 342] width 98 height 26
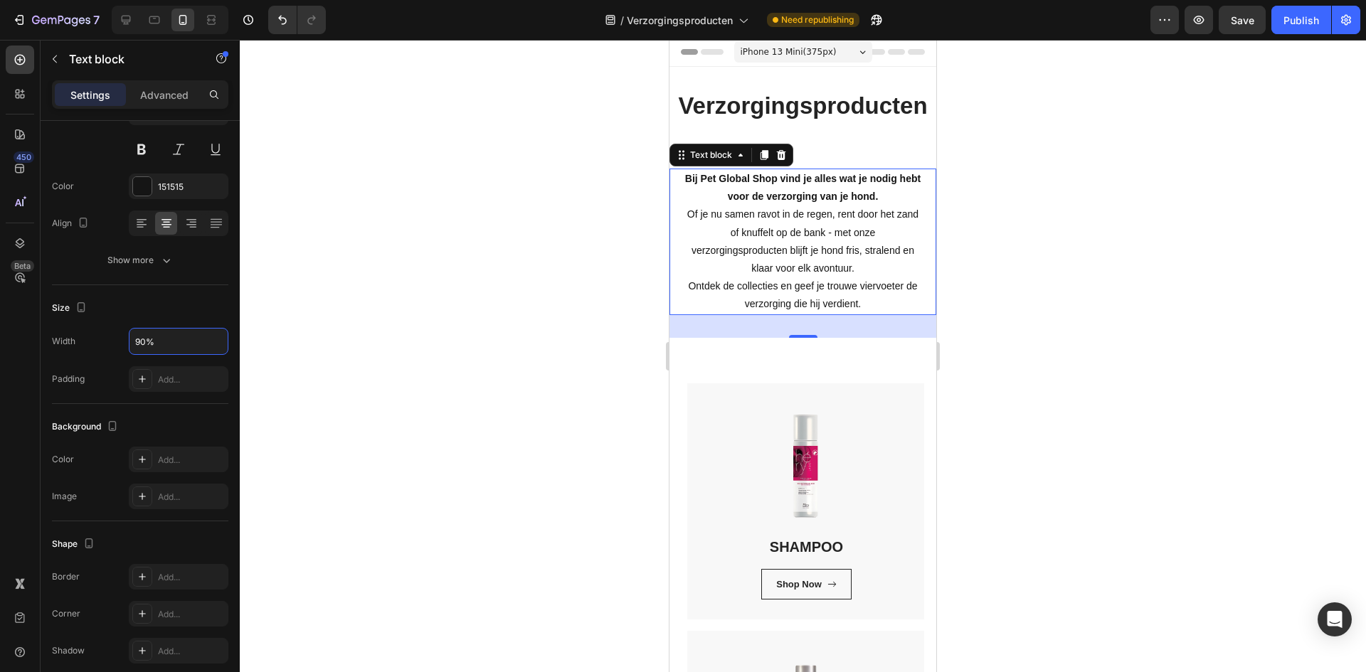
type input "90%"
click at [1193, 265] on div at bounding box center [803, 356] width 1126 height 633
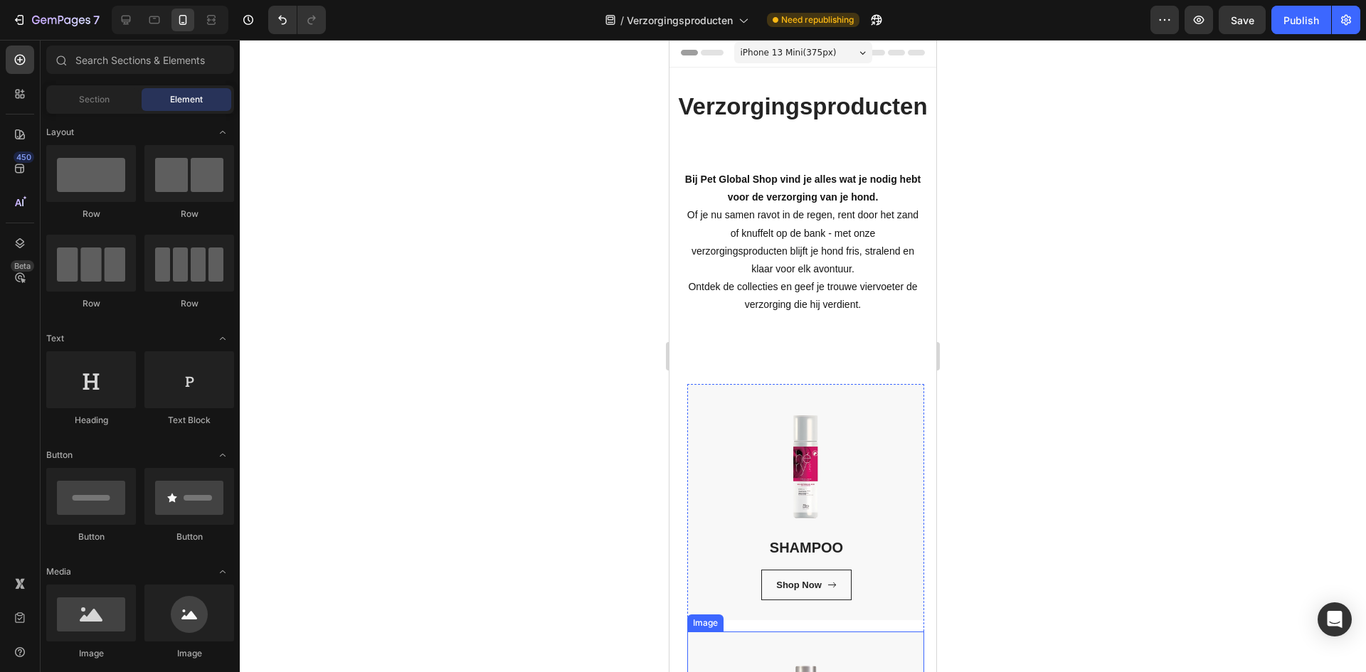
scroll to position [0, 0]
click at [879, 107] on h2 "Verzorgingsproducten" at bounding box center [803, 108] width 267 height 33
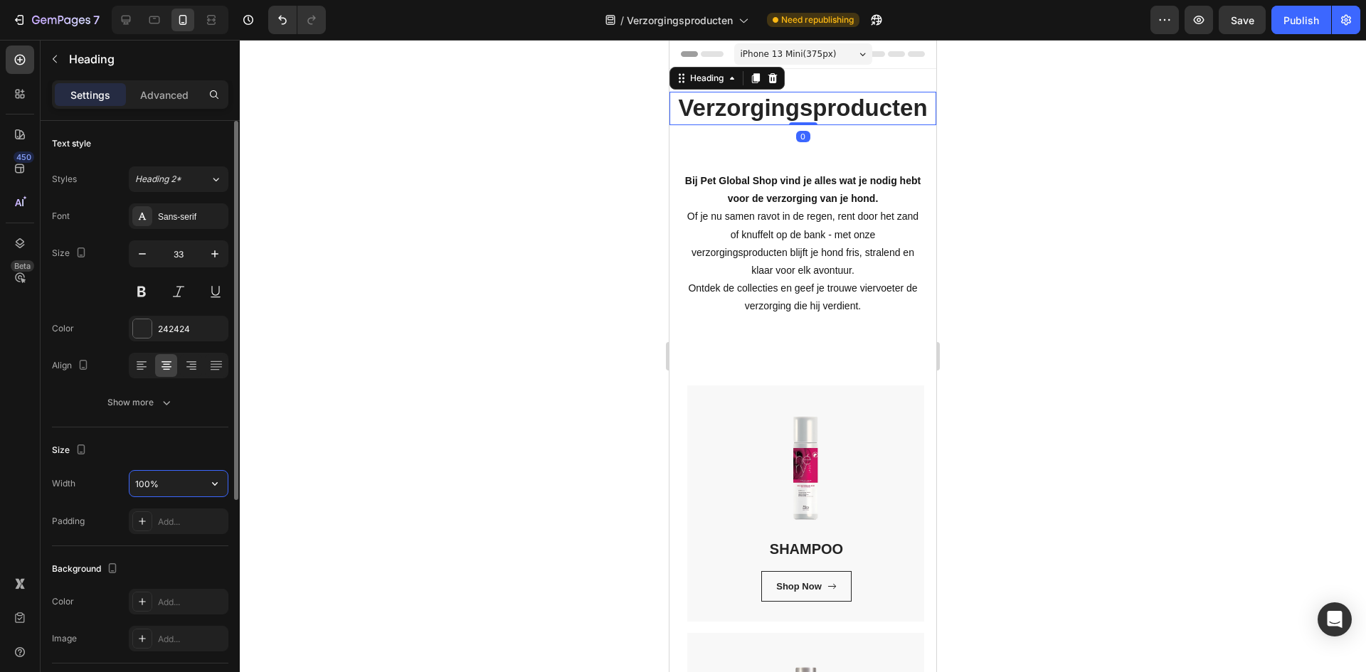
click at [163, 480] on input "100%" at bounding box center [178, 484] width 98 height 26
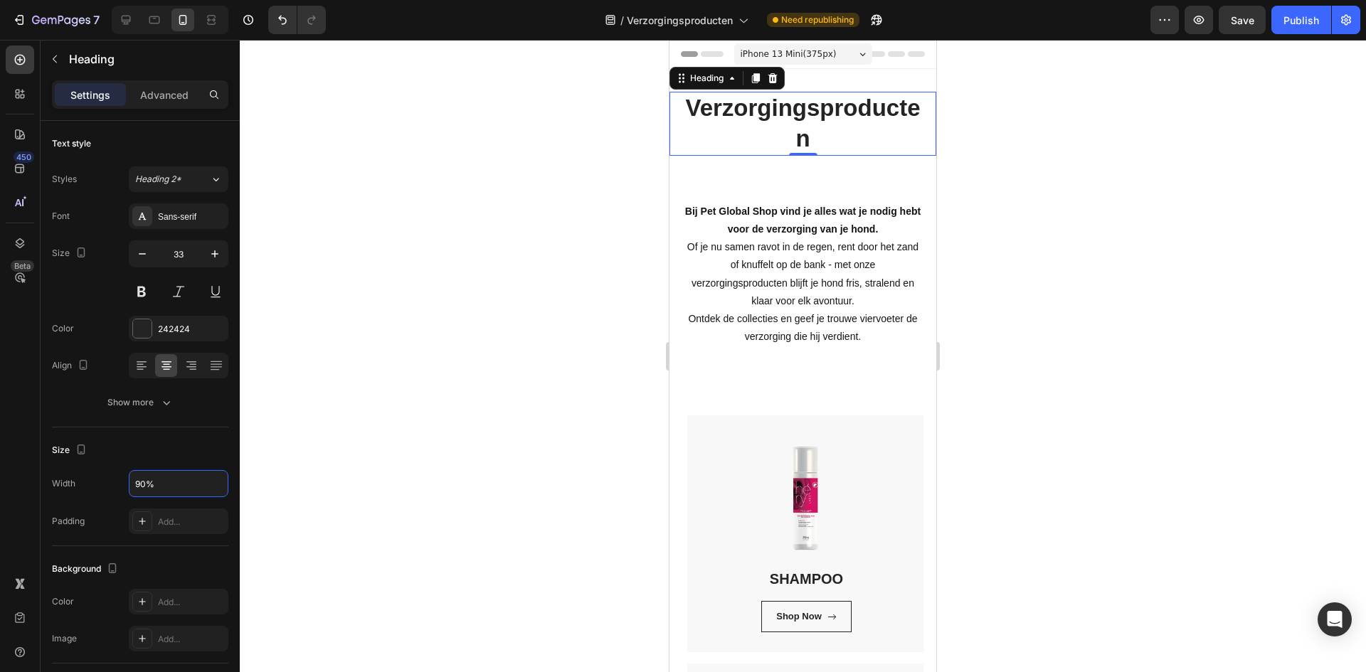
type input "90%"
click at [764, 130] on h2 "Verzorgingsproducten" at bounding box center [803, 124] width 240 height 64
click at [142, 258] on icon "button" at bounding box center [142, 254] width 14 height 14
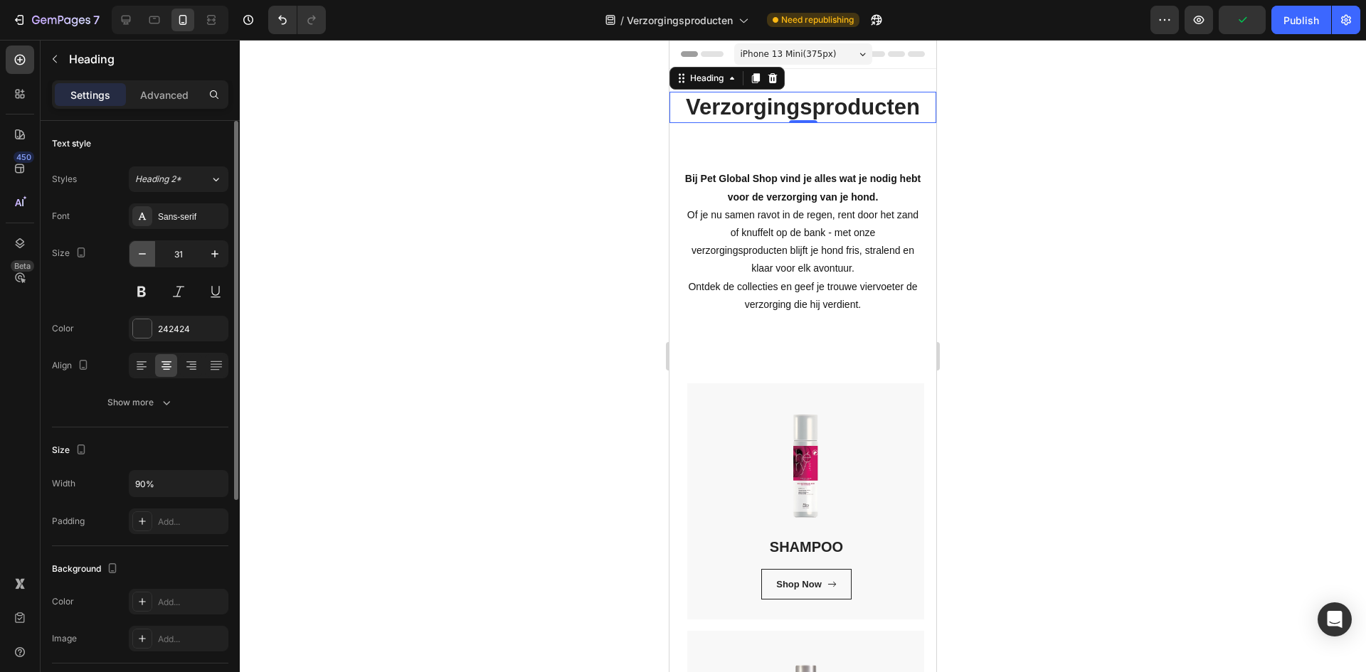
click at [142, 258] on icon "button" at bounding box center [142, 254] width 14 height 14
type input "30"
click at [1153, 254] on div at bounding box center [803, 356] width 1126 height 633
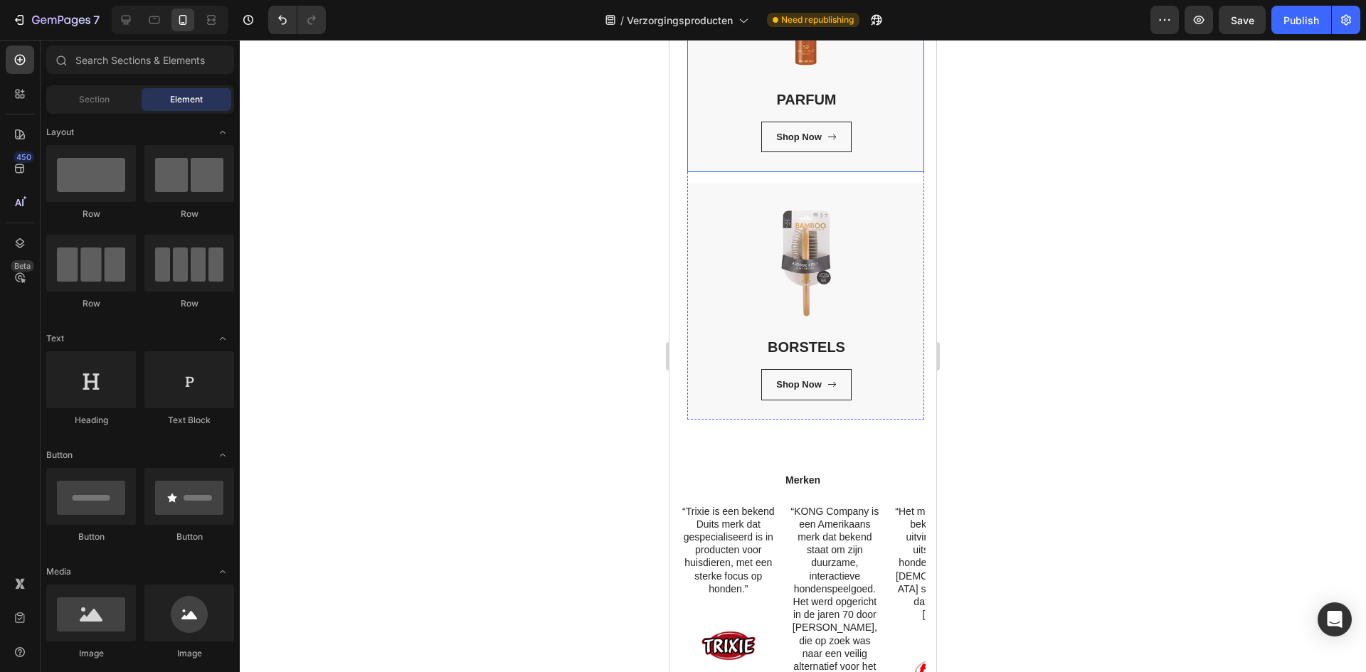
scroll to position [996, 0]
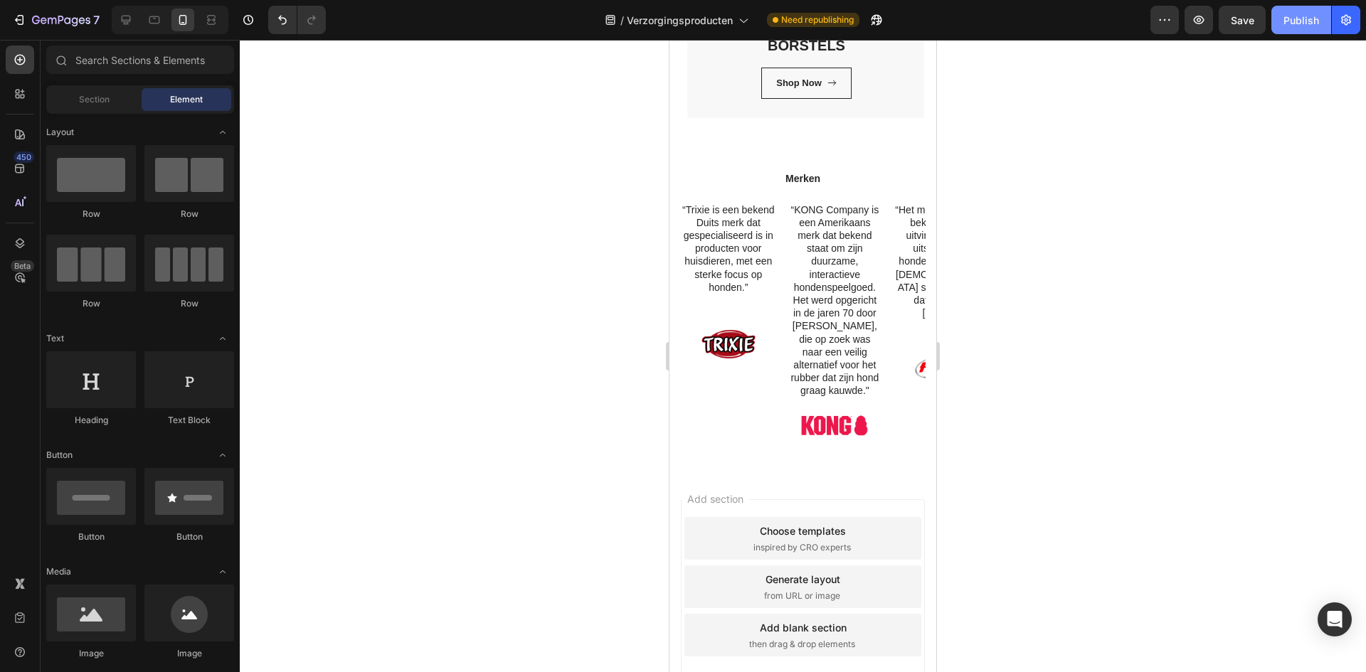
click at [1294, 13] on div "Publish" at bounding box center [1302, 20] width 36 height 15
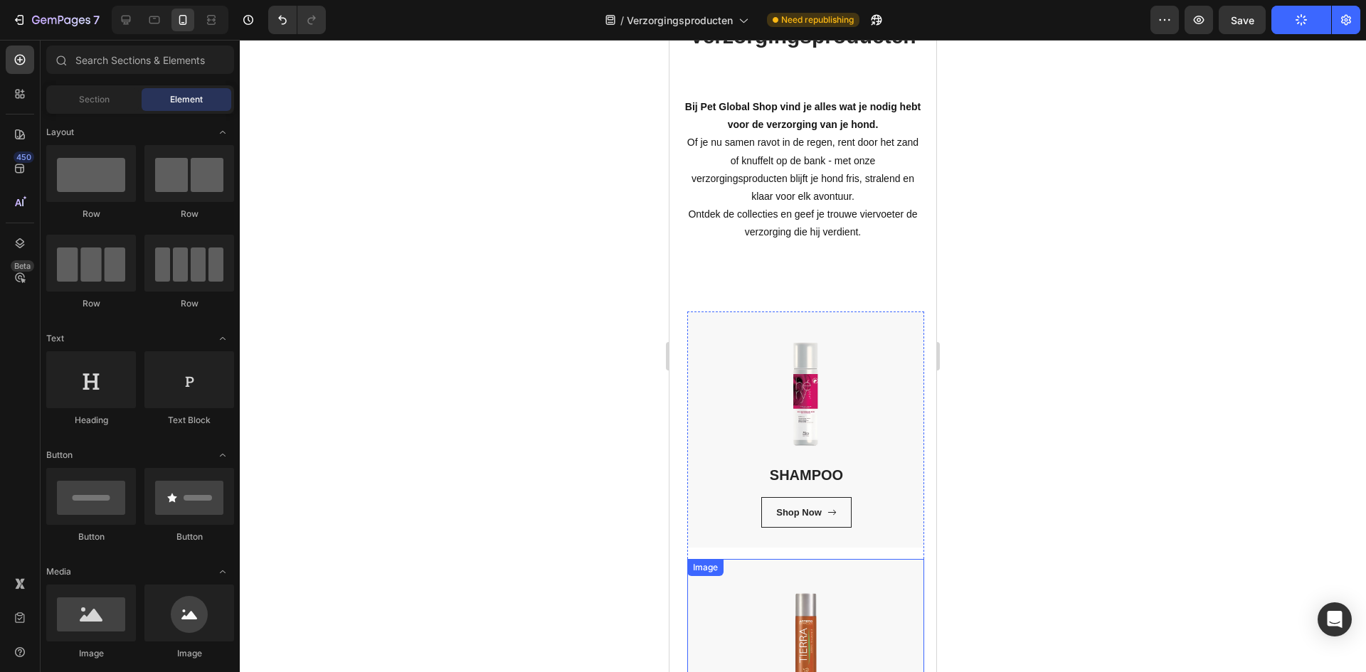
scroll to position [0, 0]
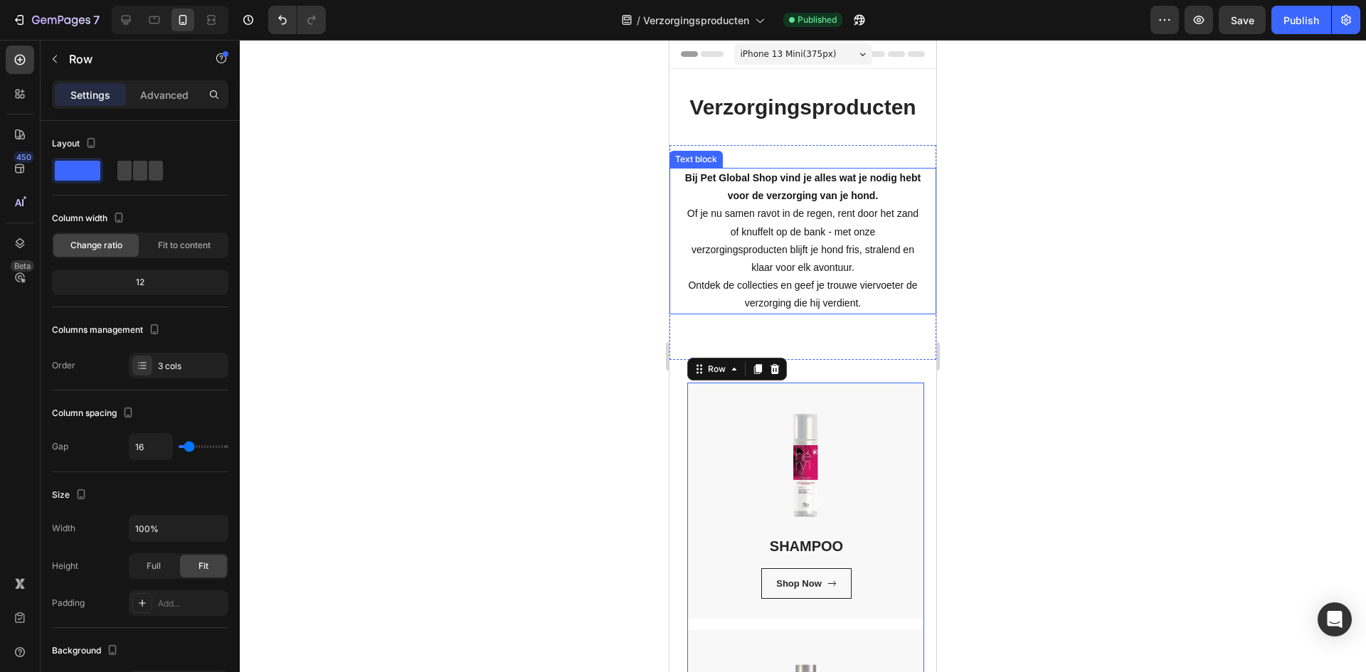
click at [787, 194] on strong "Bij Pet Global Shop vind je alles wat je nodig hebt voor de verzorging van je h…" at bounding box center [803, 186] width 236 height 29
